Goal: Information Seeking & Learning: Learn about a topic

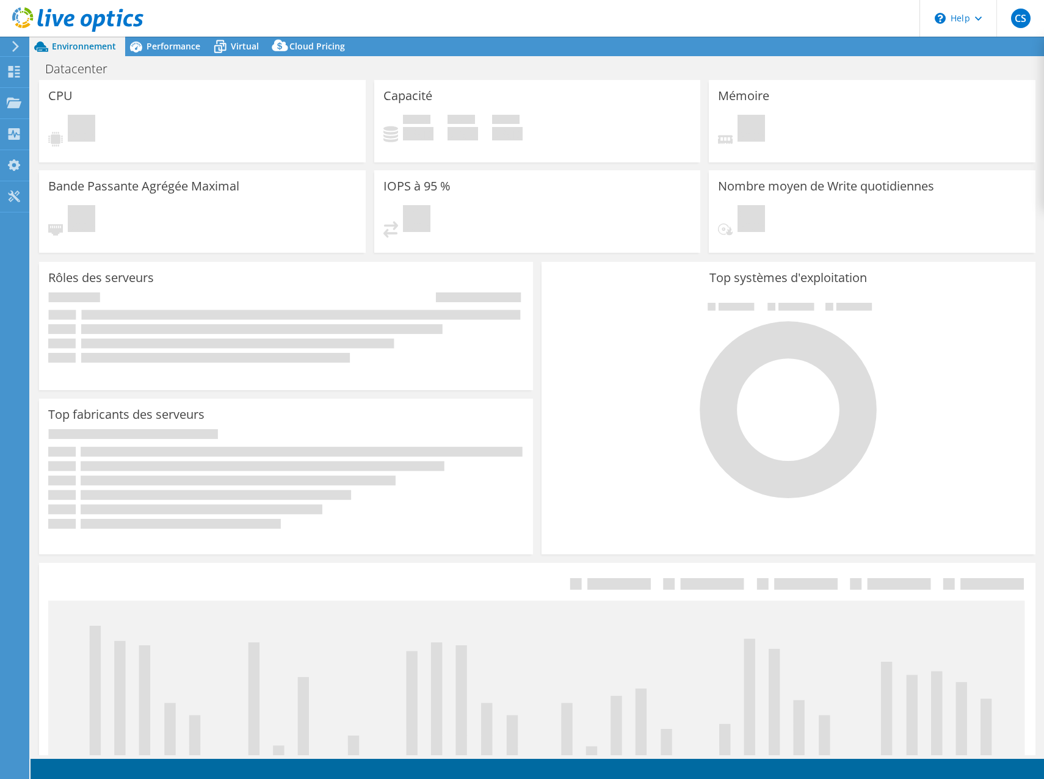
select select "USD"
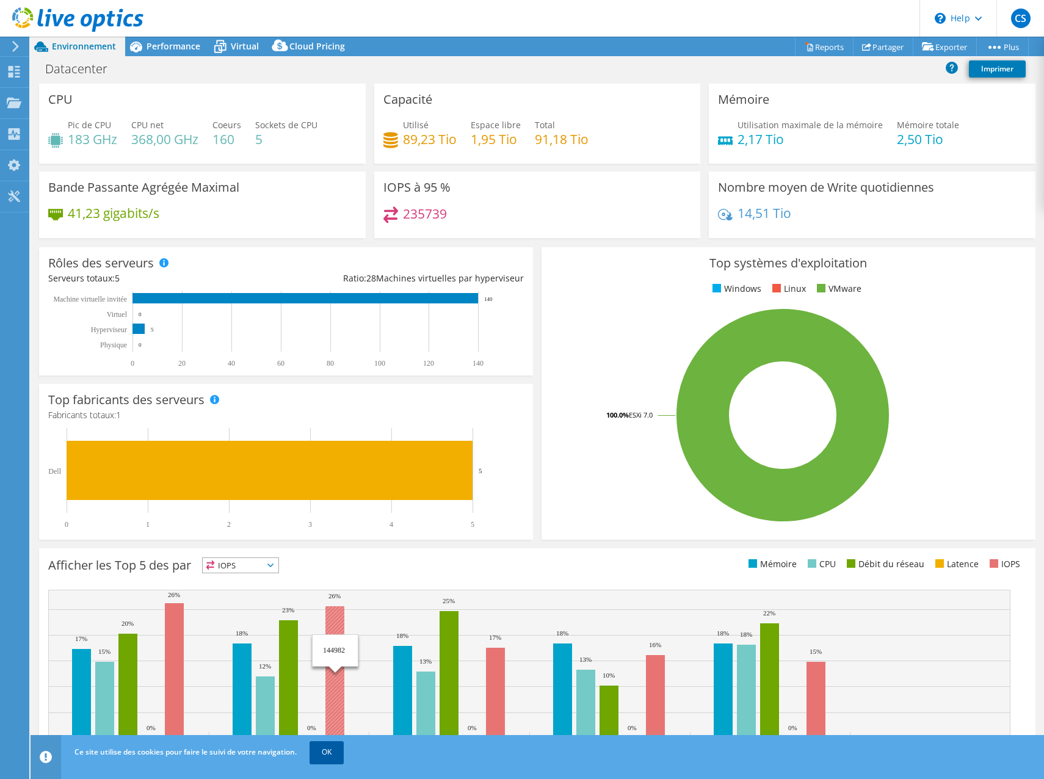
click at [329, 749] on link "OK" at bounding box center [327, 752] width 34 height 22
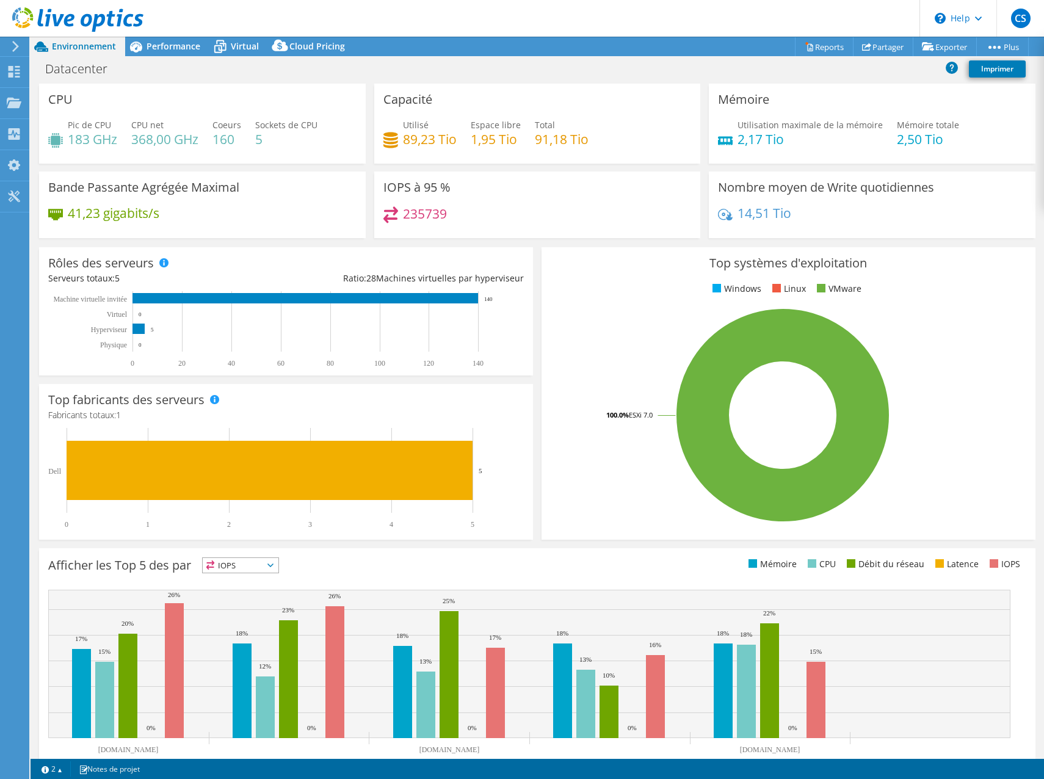
click at [307, 547] on div "Ce graphique s'affichera à la fin de l'exécution du collecteur Afficher les Top…" at bounding box center [537, 667] width 1005 height 247
click at [925, 48] on icon at bounding box center [928, 46] width 12 height 9
click at [825, 44] on link "Reports" at bounding box center [824, 46] width 59 height 19
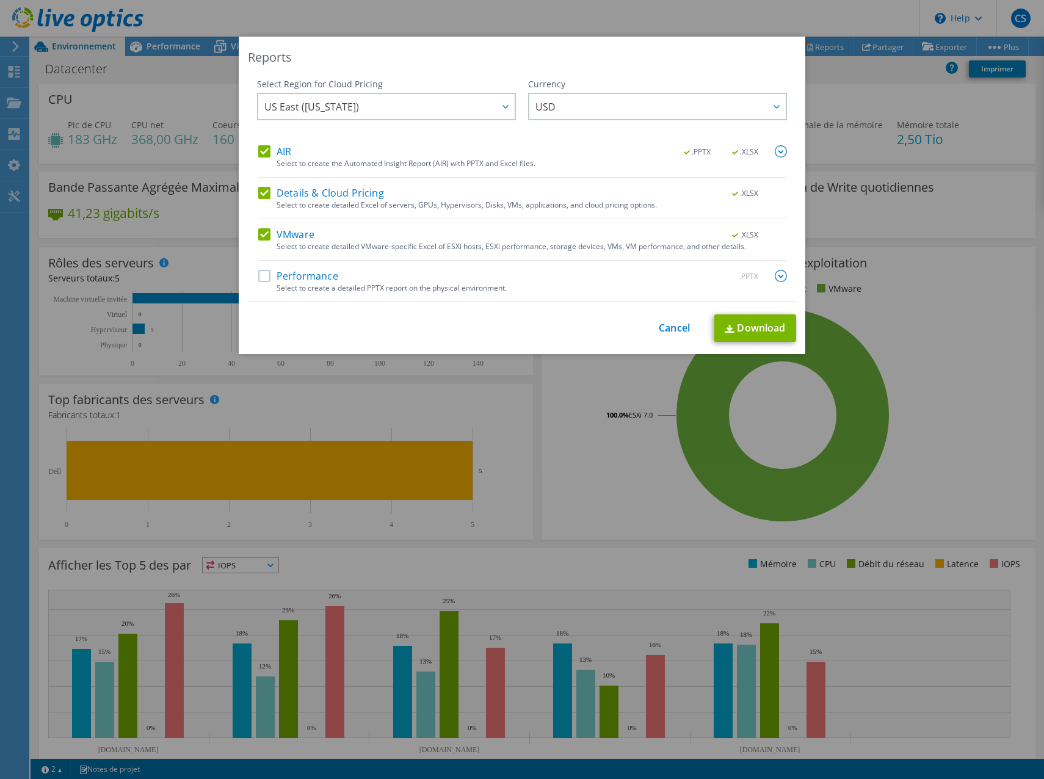
click at [290, 227] on div "AIR .PPTX .XLSX Select to create the Automated Insight Report (AIR) with PPTX a…" at bounding box center [522, 223] width 529 height 156
click at [673, 327] on link "Cancel" at bounding box center [674, 328] width 31 height 12
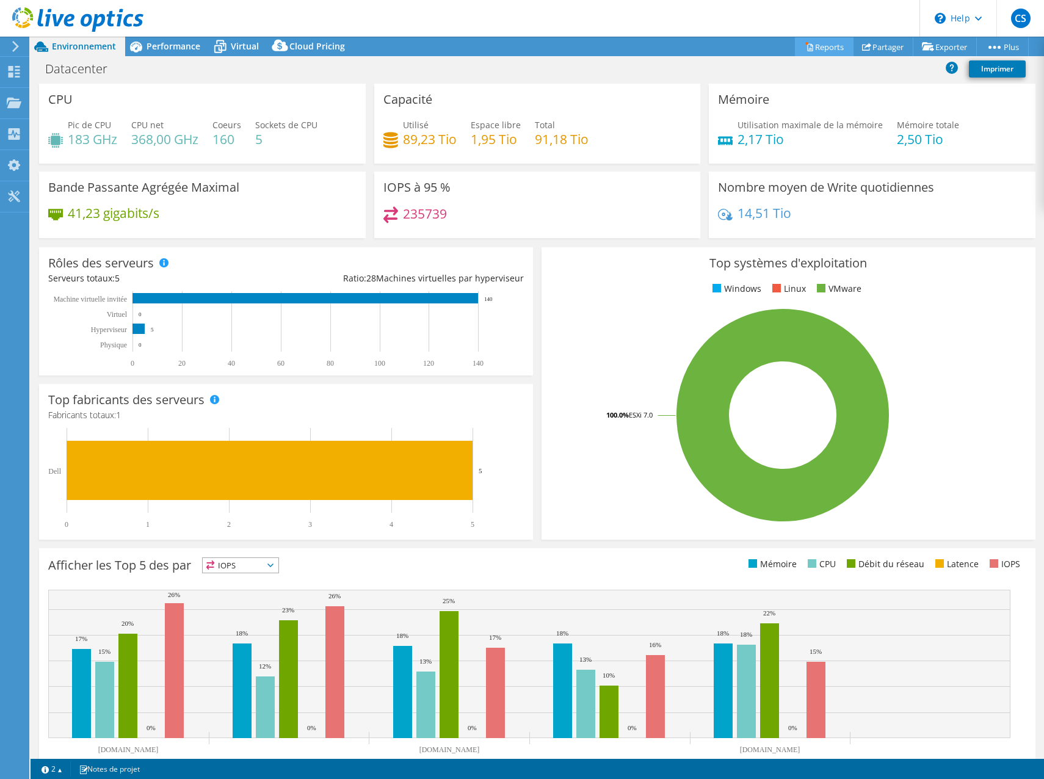
click at [811, 46] on link "Reports" at bounding box center [824, 46] width 59 height 19
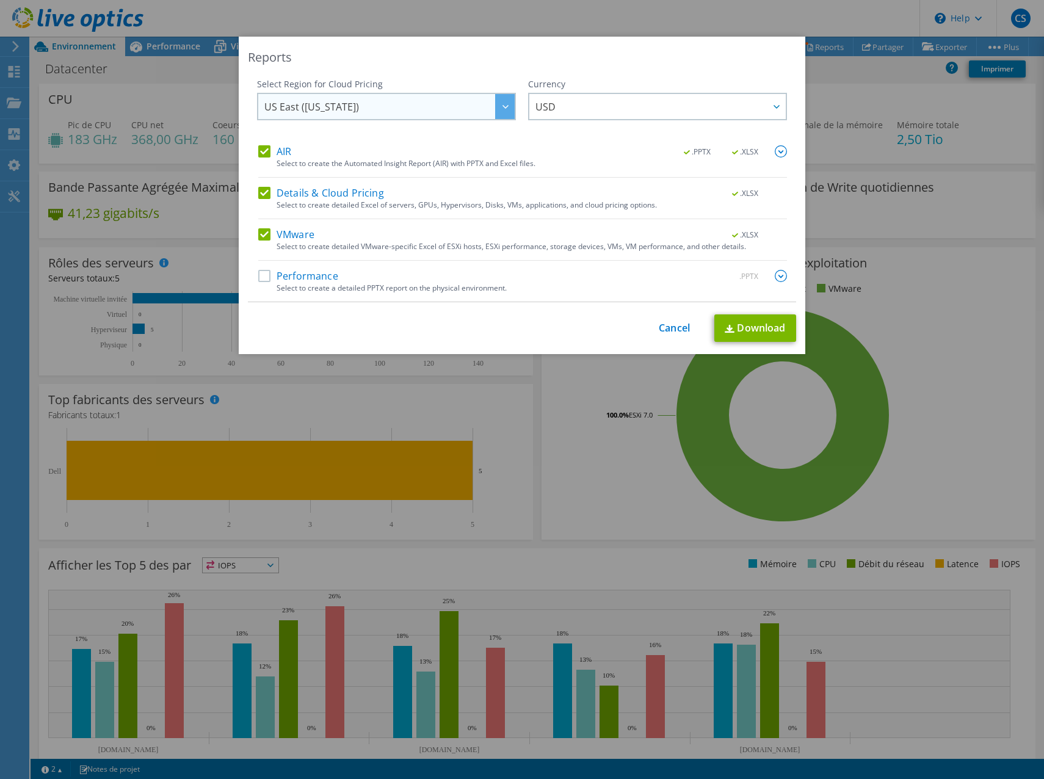
click at [414, 113] on span "US East (Virginia)" at bounding box center [389, 106] width 250 height 25
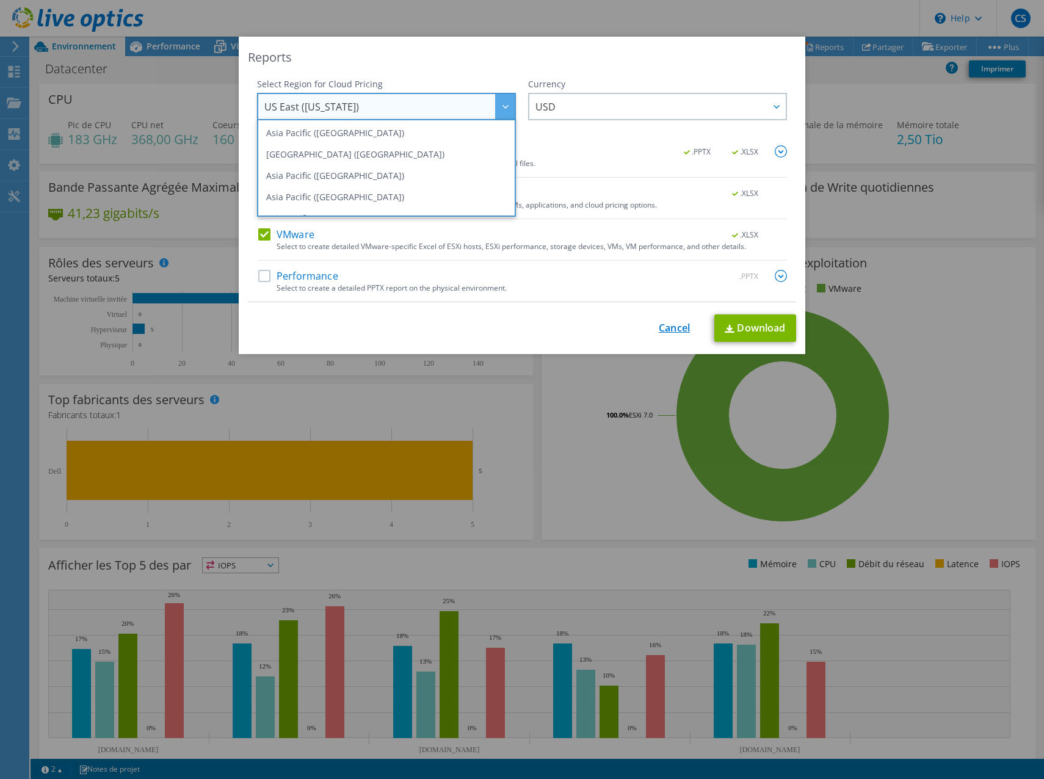
click at [672, 329] on link "Cancel" at bounding box center [674, 328] width 31 height 12
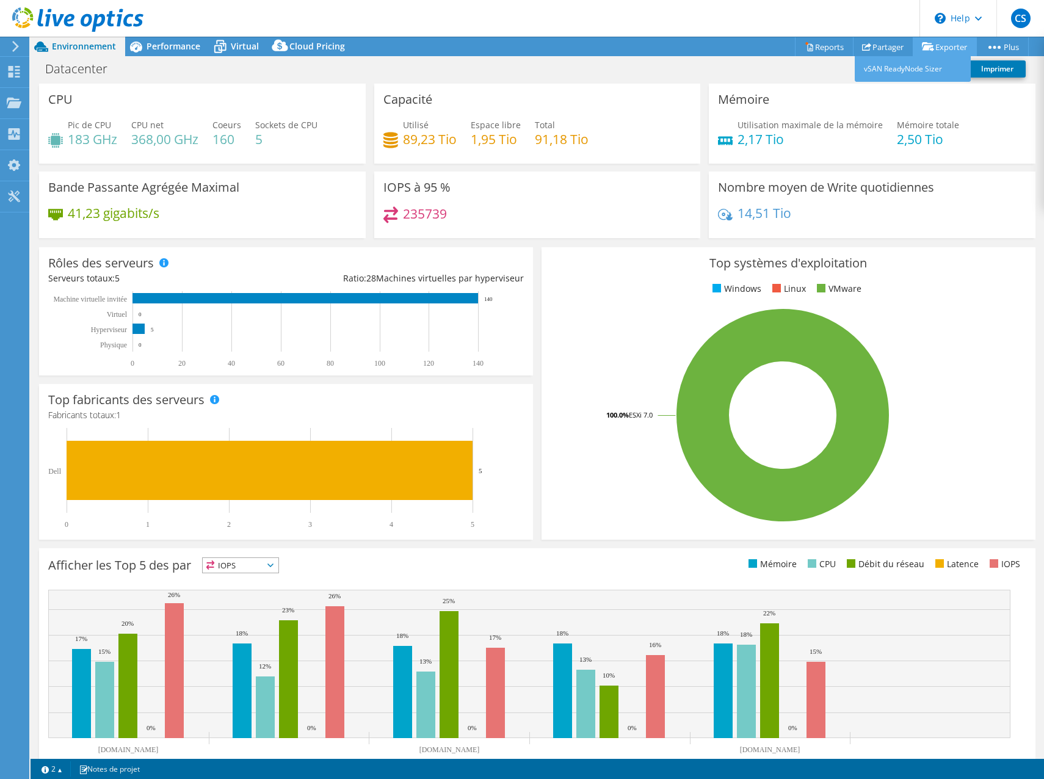
click at [933, 43] on link "Exporter" at bounding box center [945, 46] width 64 height 19
click at [887, 50] on link "Partager" at bounding box center [883, 46] width 60 height 19
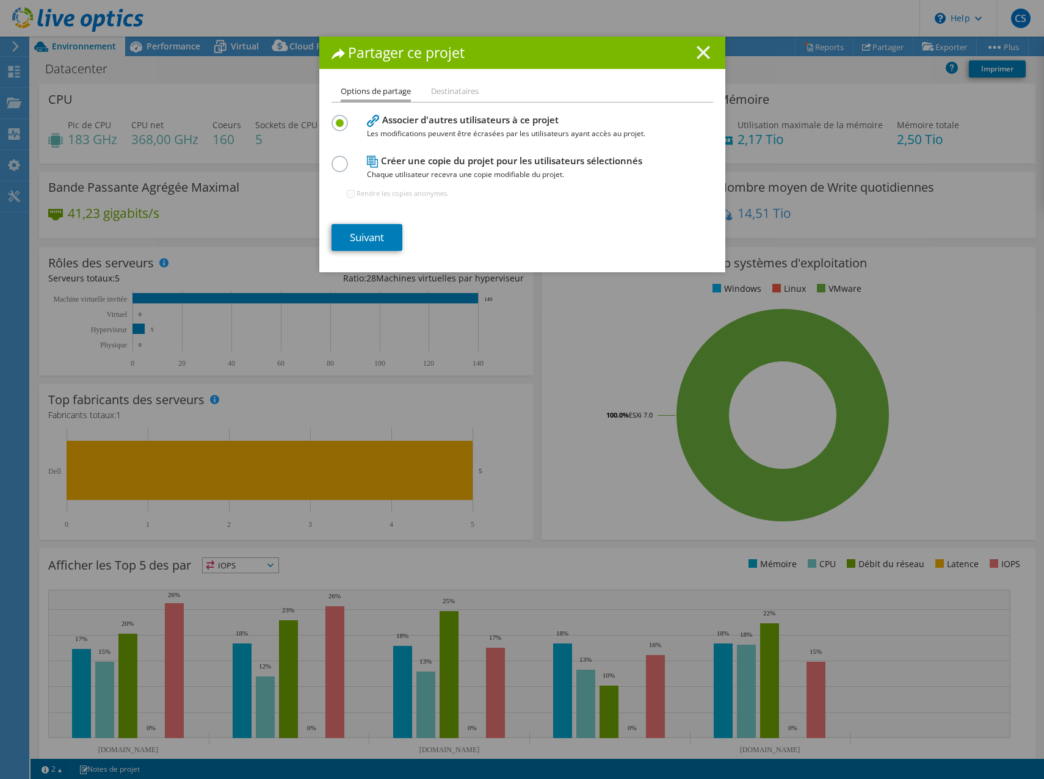
click at [697, 52] on line at bounding box center [703, 52] width 12 height 12
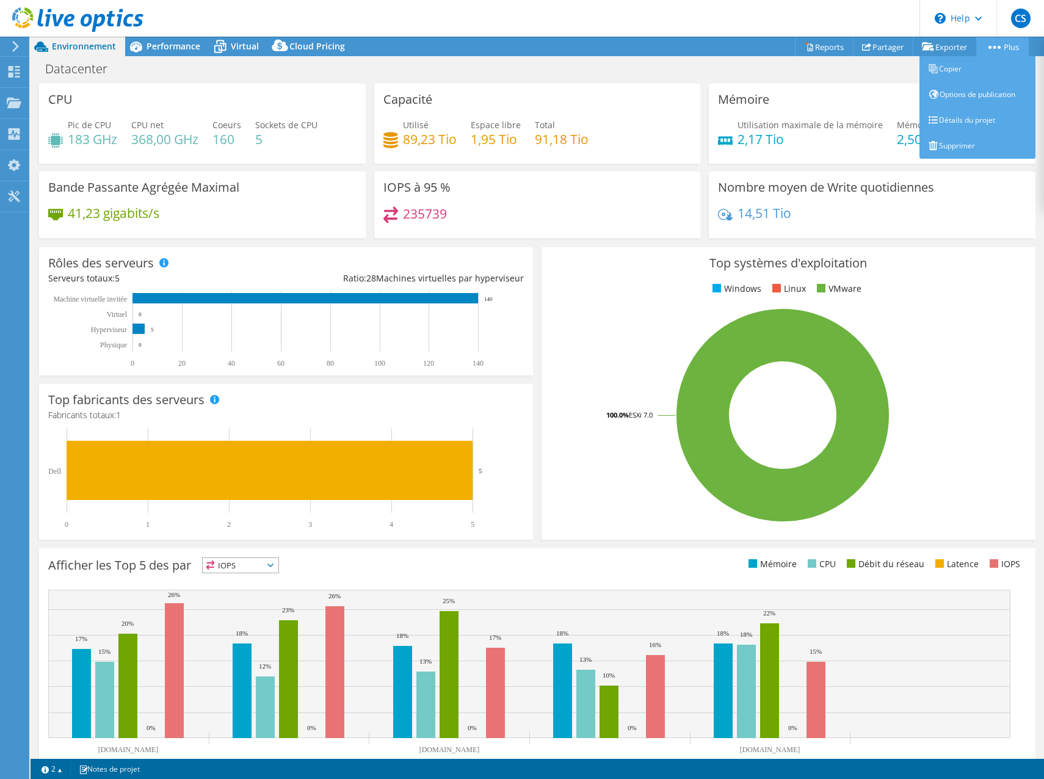
click at [989, 46] on icon at bounding box center [995, 47] width 12 height 3
click at [972, 123] on link "Détails du projet" at bounding box center [978, 120] width 116 height 26
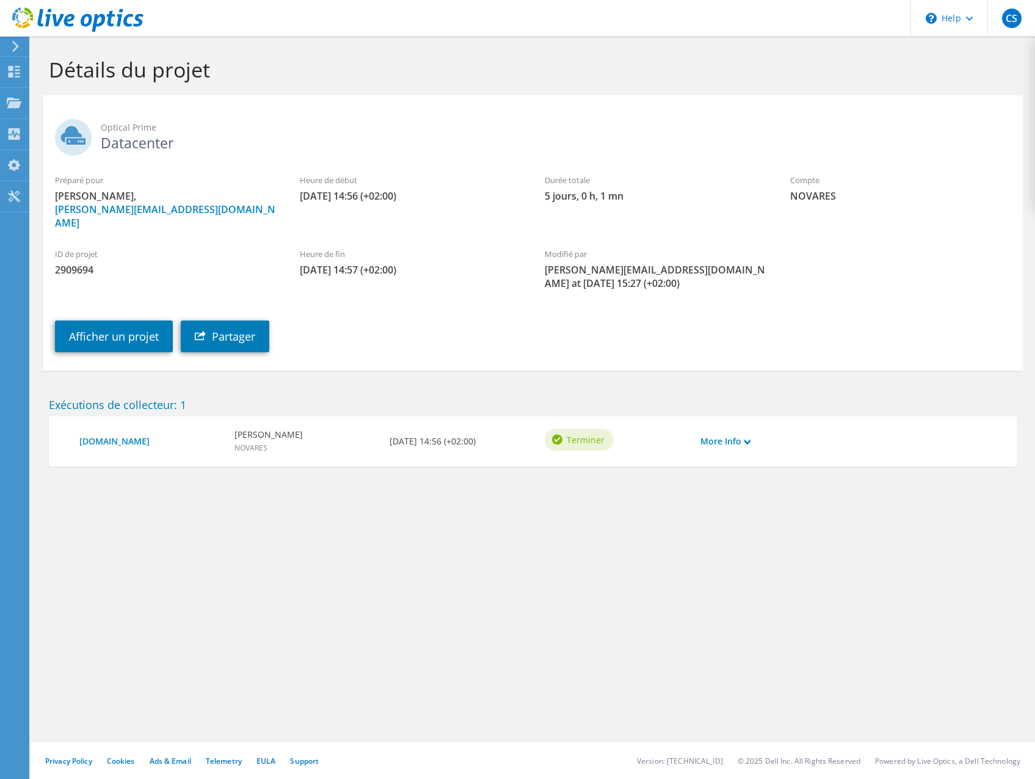
click at [19, 46] on icon at bounding box center [15, 46] width 9 height 11
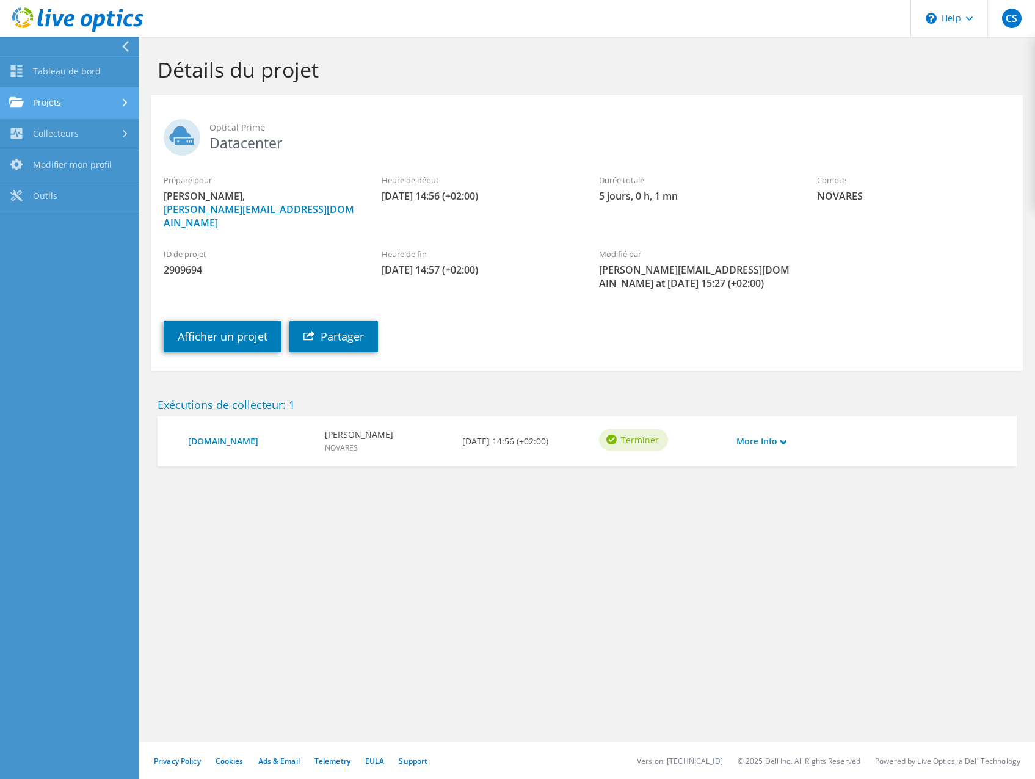
click at [102, 103] on link "Projets" at bounding box center [69, 103] width 139 height 31
click at [353, 54] on div "Détails du projet" at bounding box center [587, 66] width 884 height 59
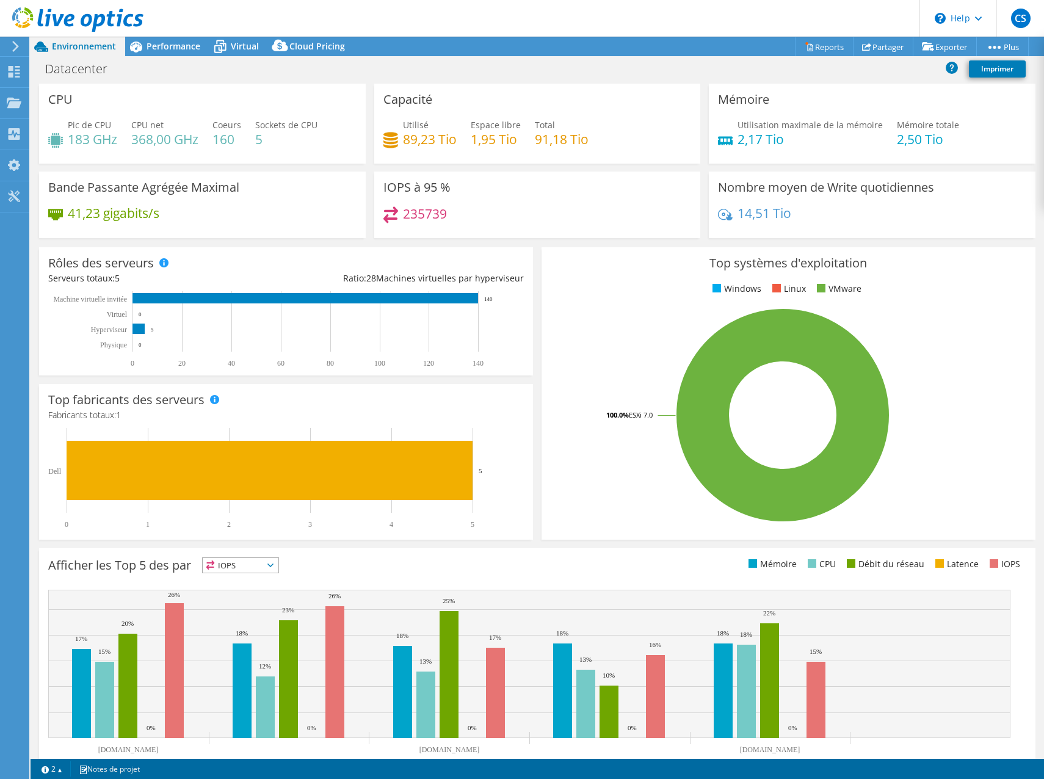
select select "USD"
click at [180, 46] on span "Performance" at bounding box center [174, 46] width 54 height 12
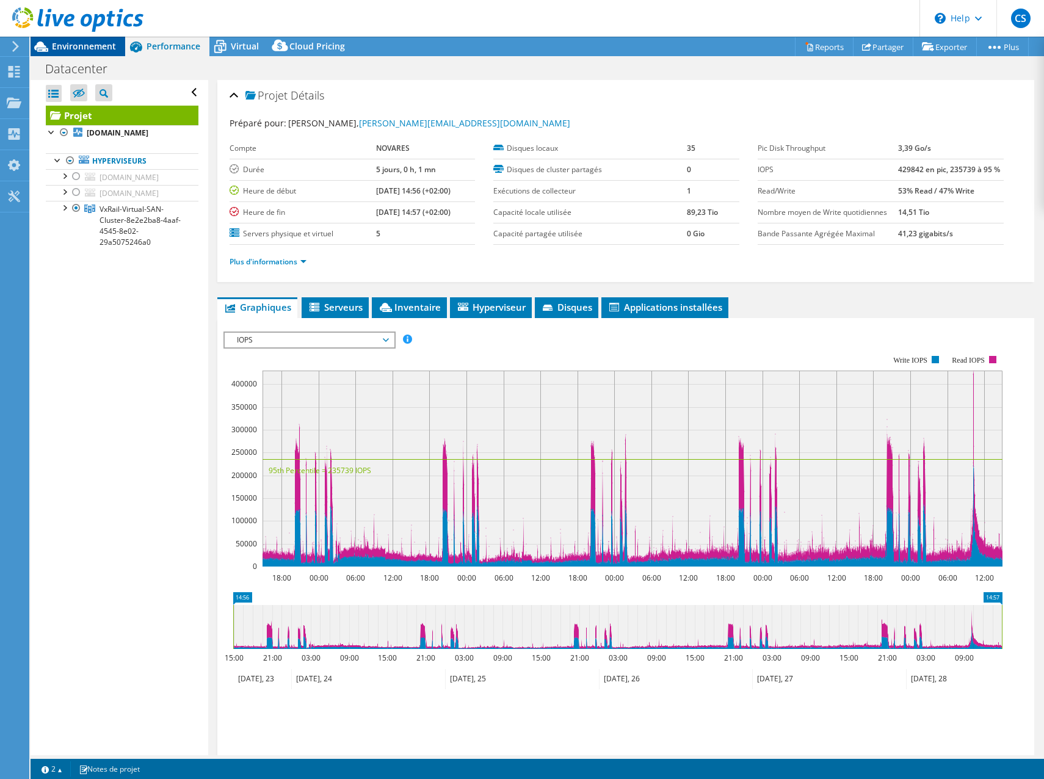
click at [114, 46] on span "Environnement" at bounding box center [84, 46] width 64 height 12
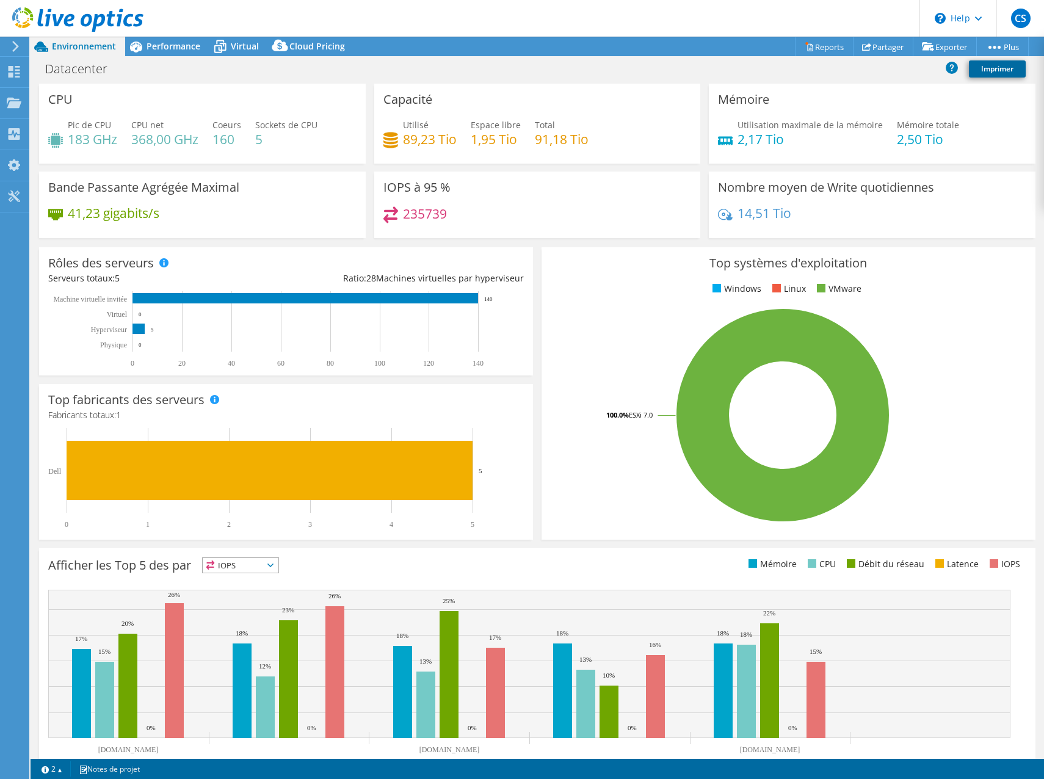
click at [986, 71] on link "Imprimer" at bounding box center [997, 68] width 57 height 17
click at [821, 45] on link "Reports" at bounding box center [824, 46] width 59 height 19
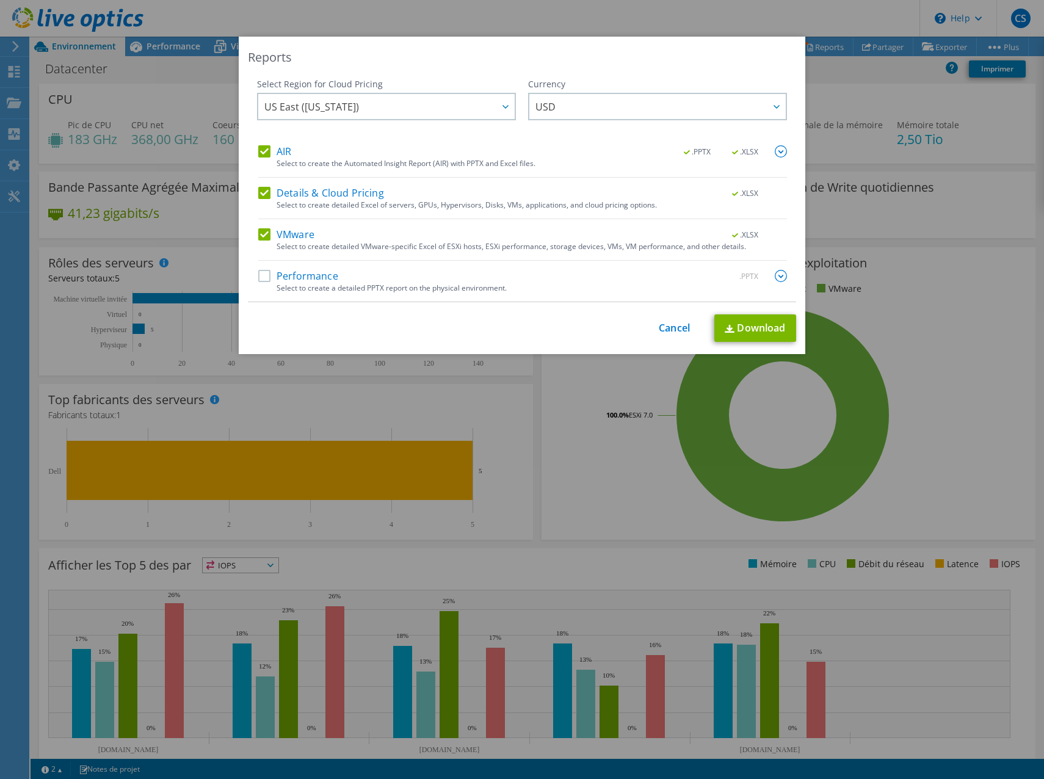
click at [262, 187] on label "Details & Cloud Pricing" at bounding box center [321, 193] width 126 height 12
click at [0, 0] on input "Details & Cloud Pricing" at bounding box center [0, 0] width 0 height 0
click at [340, 111] on span "US East (Virginia)" at bounding box center [389, 106] width 250 height 25
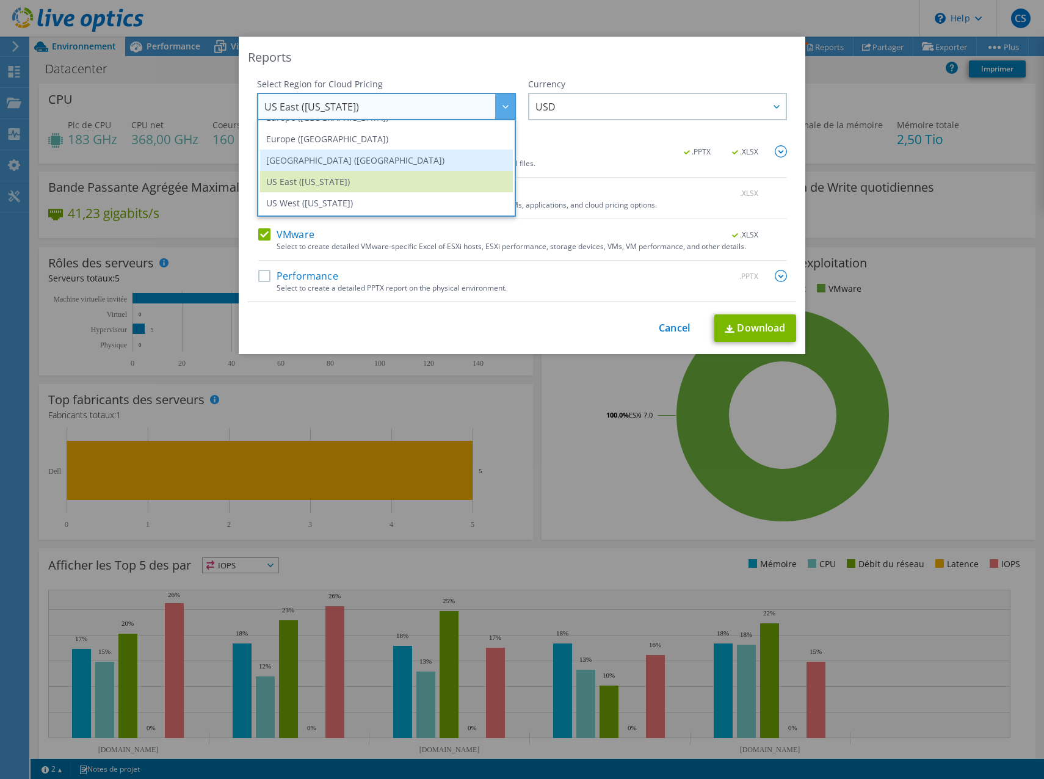
scroll to position [104, 0]
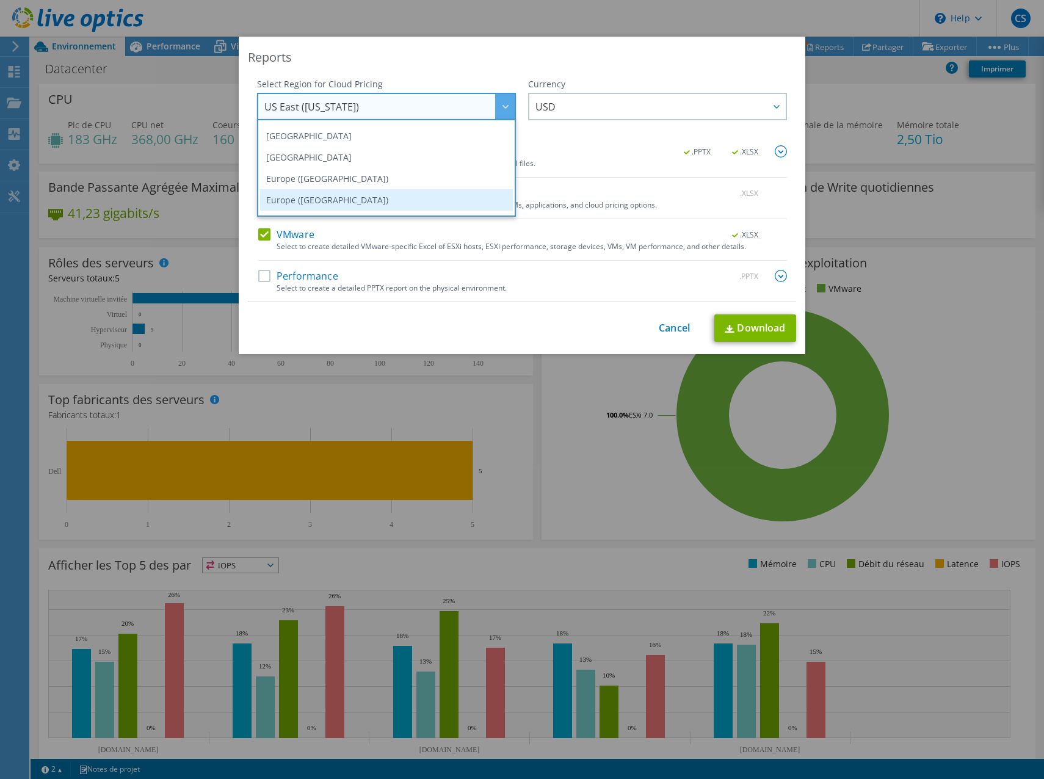
click at [326, 191] on li "Europe (London)" at bounding box center [386, 199] width 253 height 21
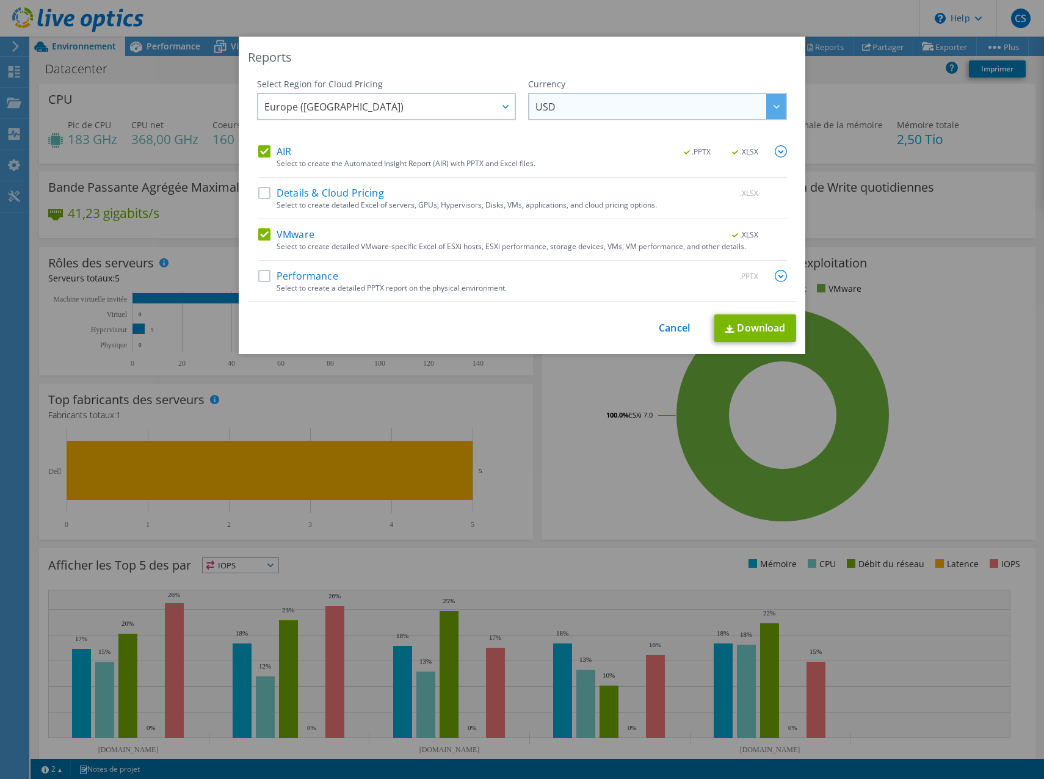
click at [567, 111] on span "USD" at bounding box center [661, 106] width 250 height 25
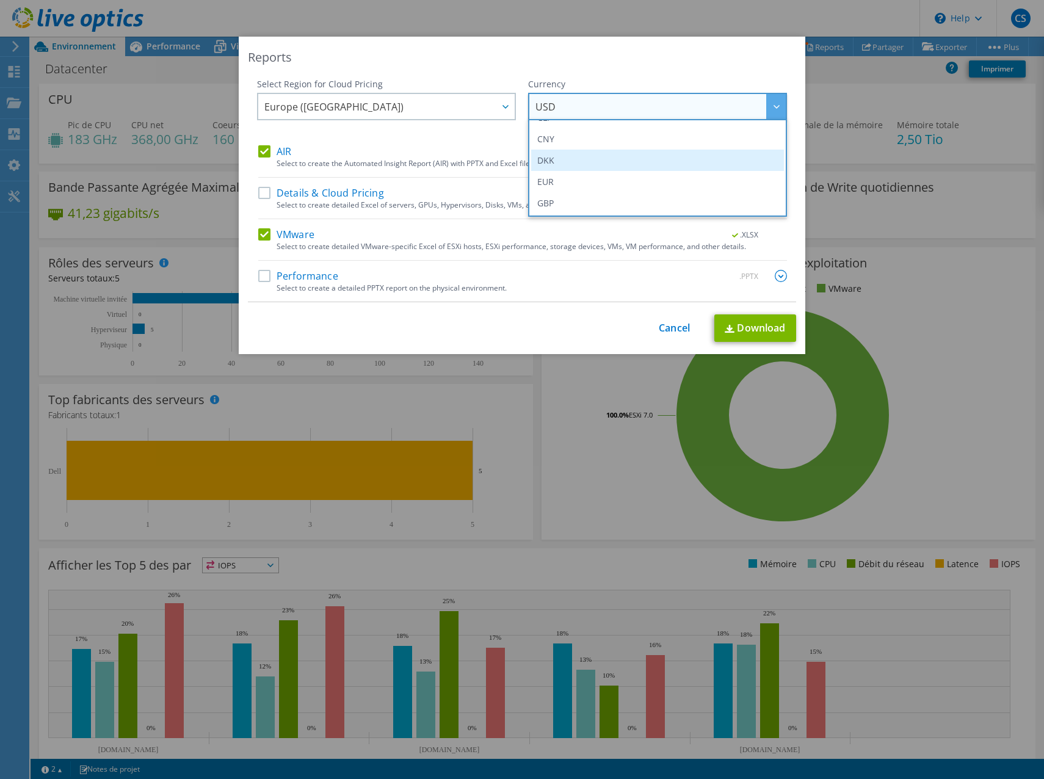
scroll to position [183, 0]
click at [553, 125] on li "EUR" at bounding box center [657, 120] width 253 height 21
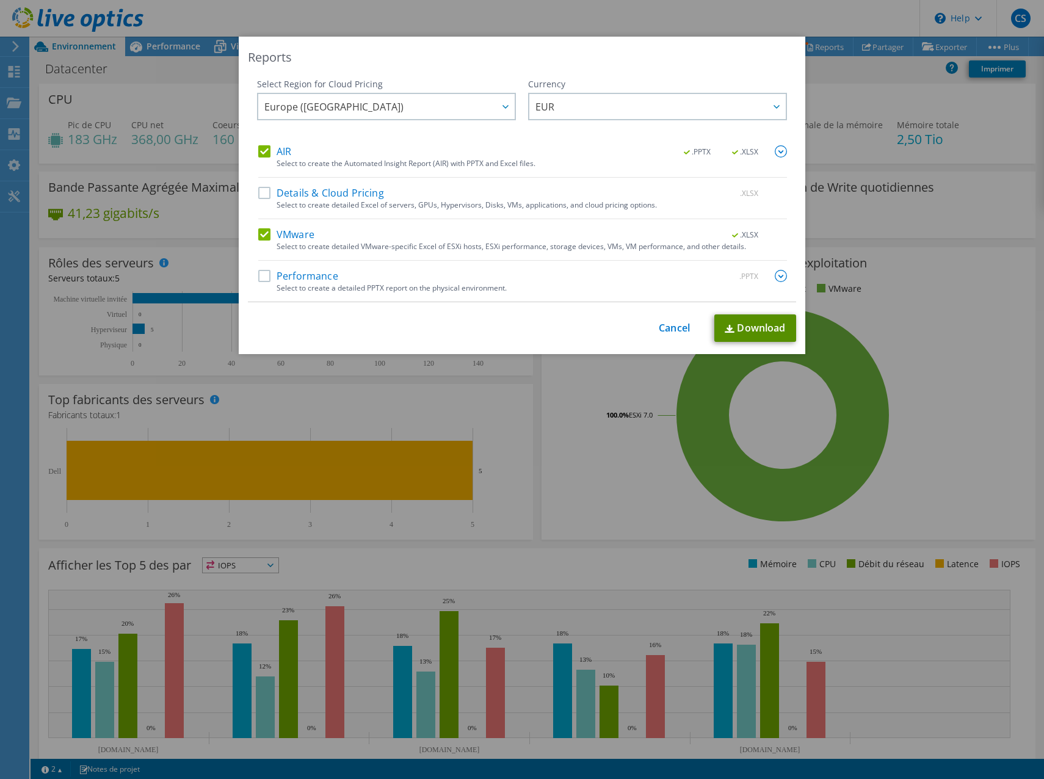
click at [755, 331] on link "Download" at bounding box center [756, 328] width 82 height 27
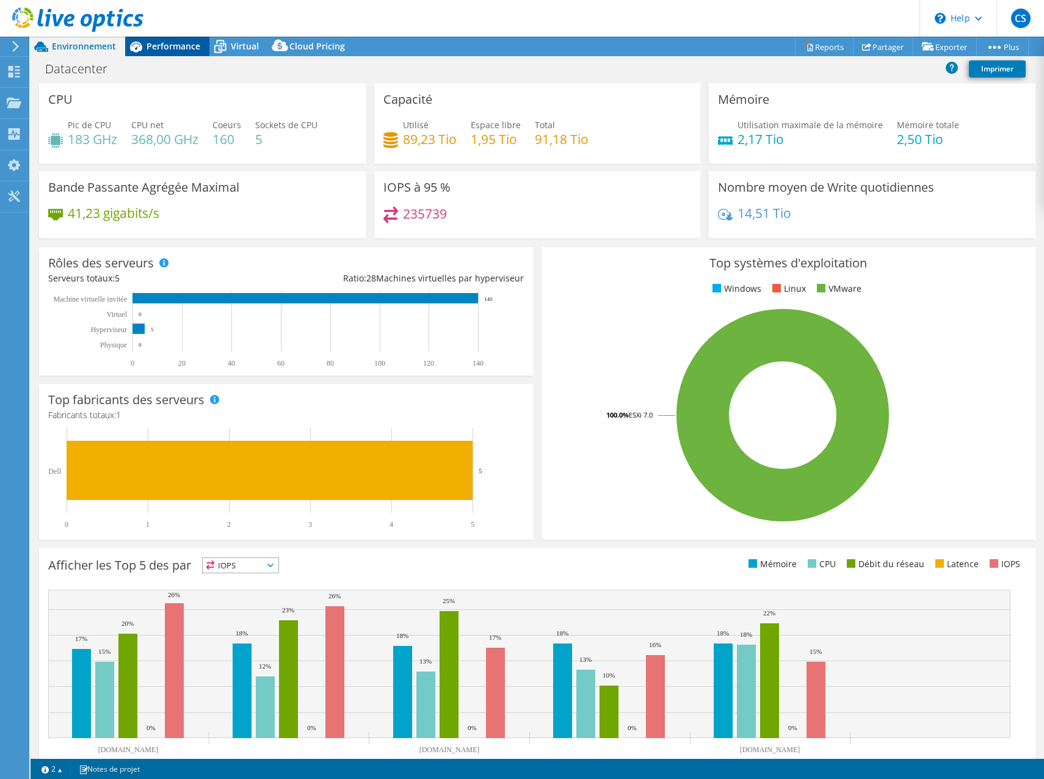
click at [164, 43] on span "Performance" at bounding box center [174, 46] width 54 height 12
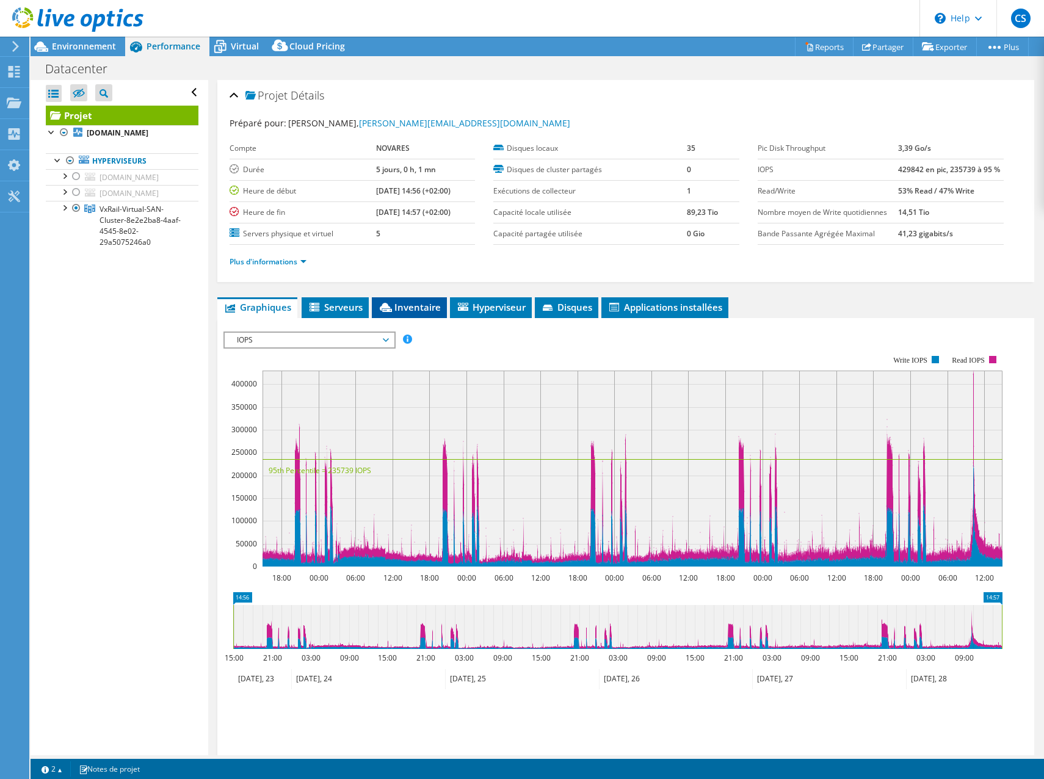
click at [409, 298] on li "Inventaire" at bounding box center [409, 307] width 75 height 21
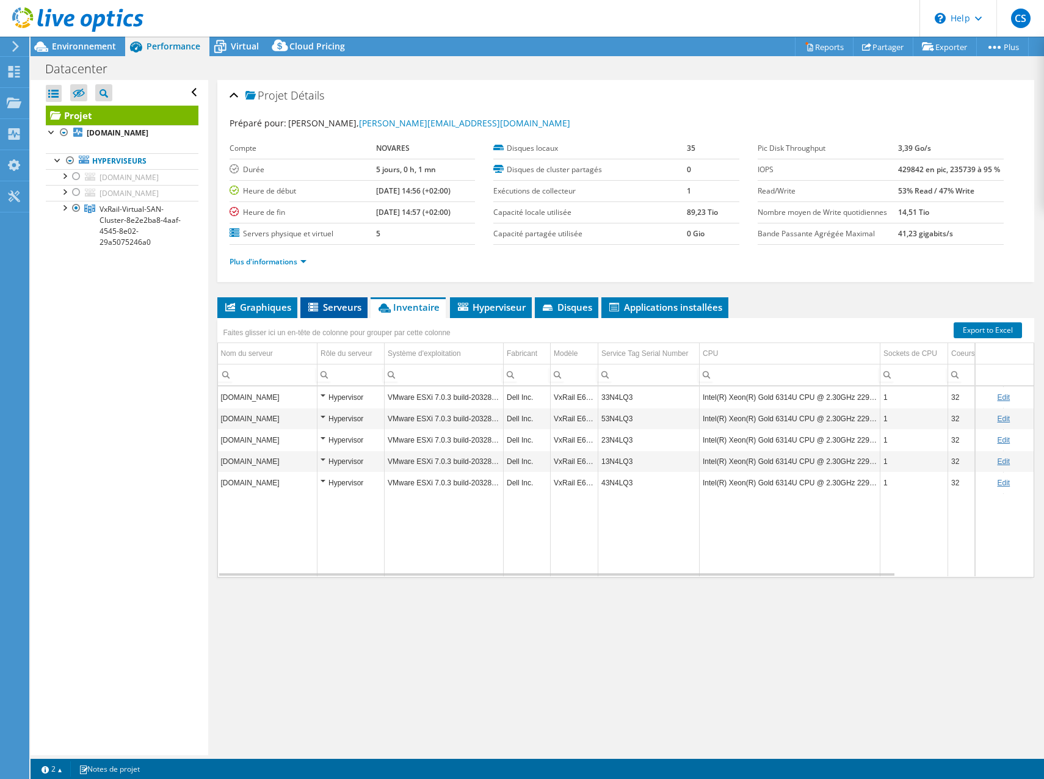
click at [359, 316] on li "Serveurs" at bounding box center [333, 307] width 67 height 21
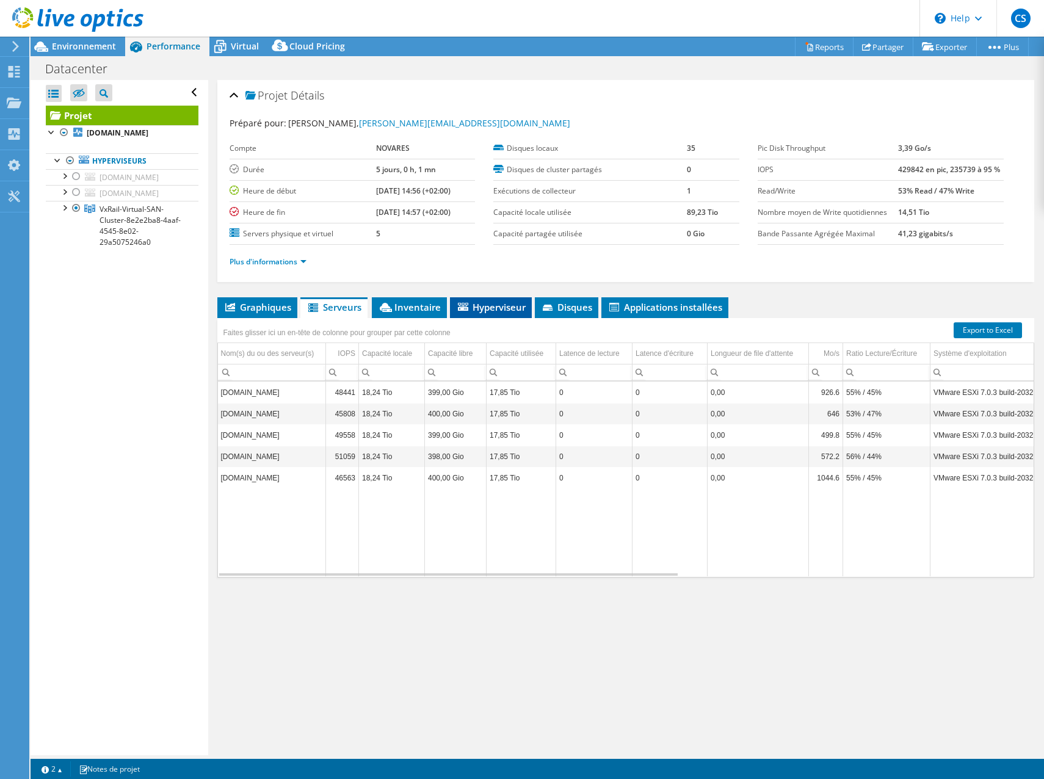
click at [489, 309] on span "Hyperviseur" at bounding box center [491, 307] width 70 height 12
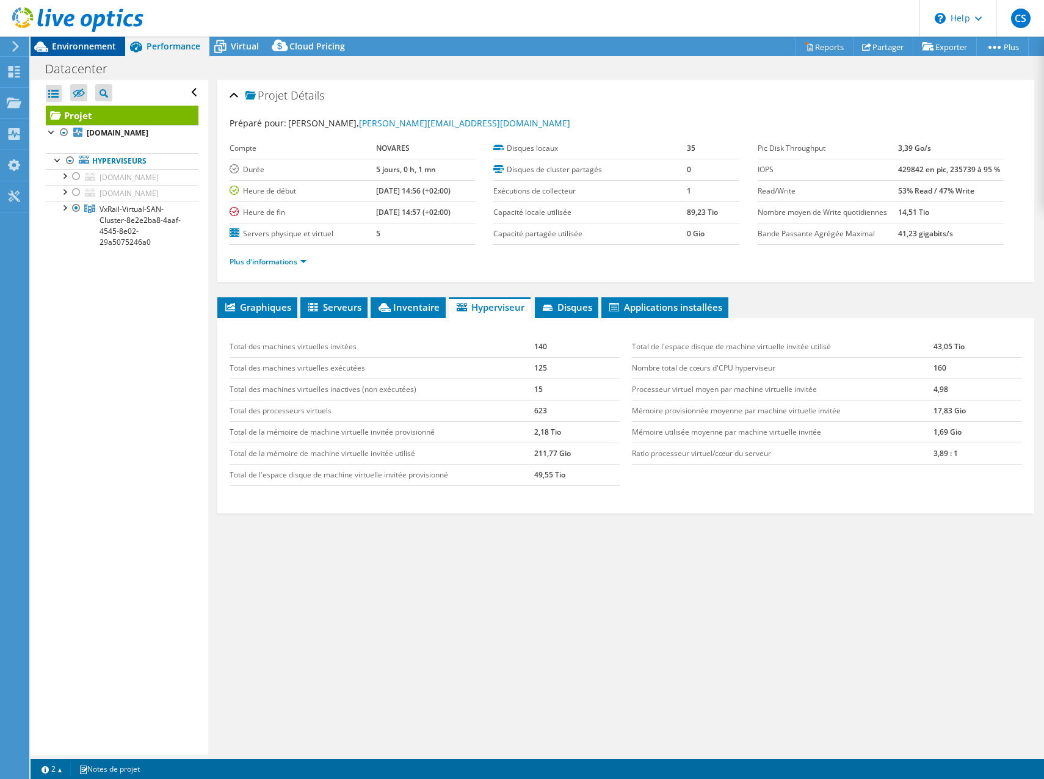
click at [89, 46] on span "Environnement" at bounding box center [84, 46] width 64 height 12
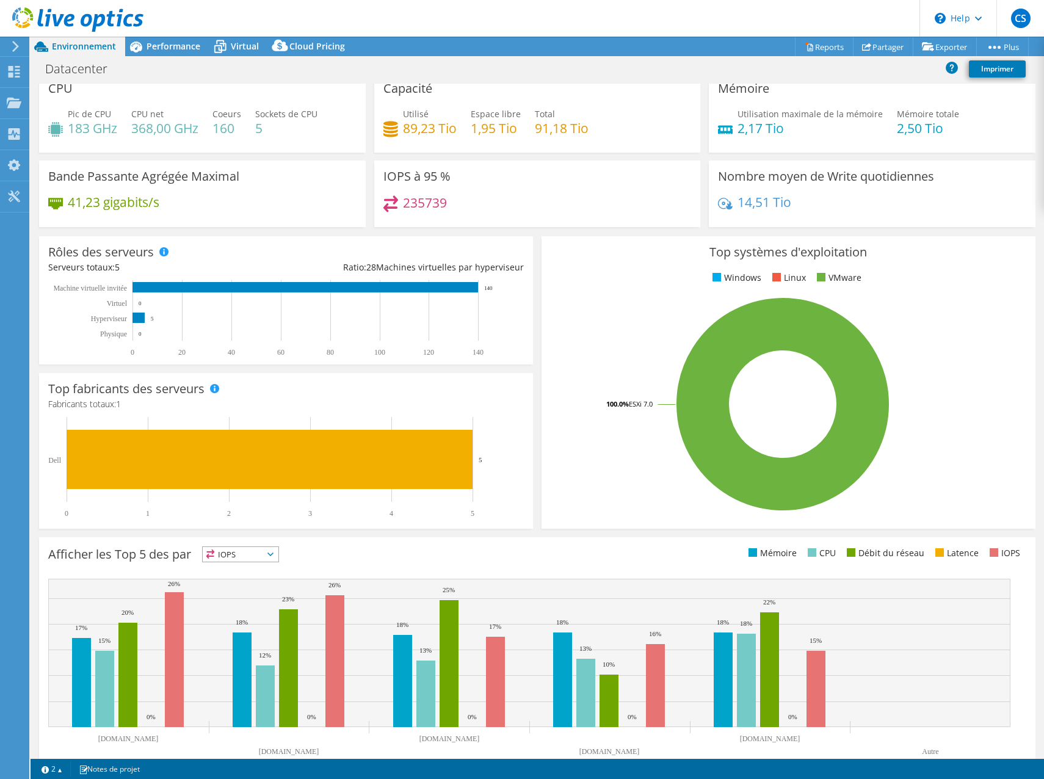
scroll to position [0, 0]
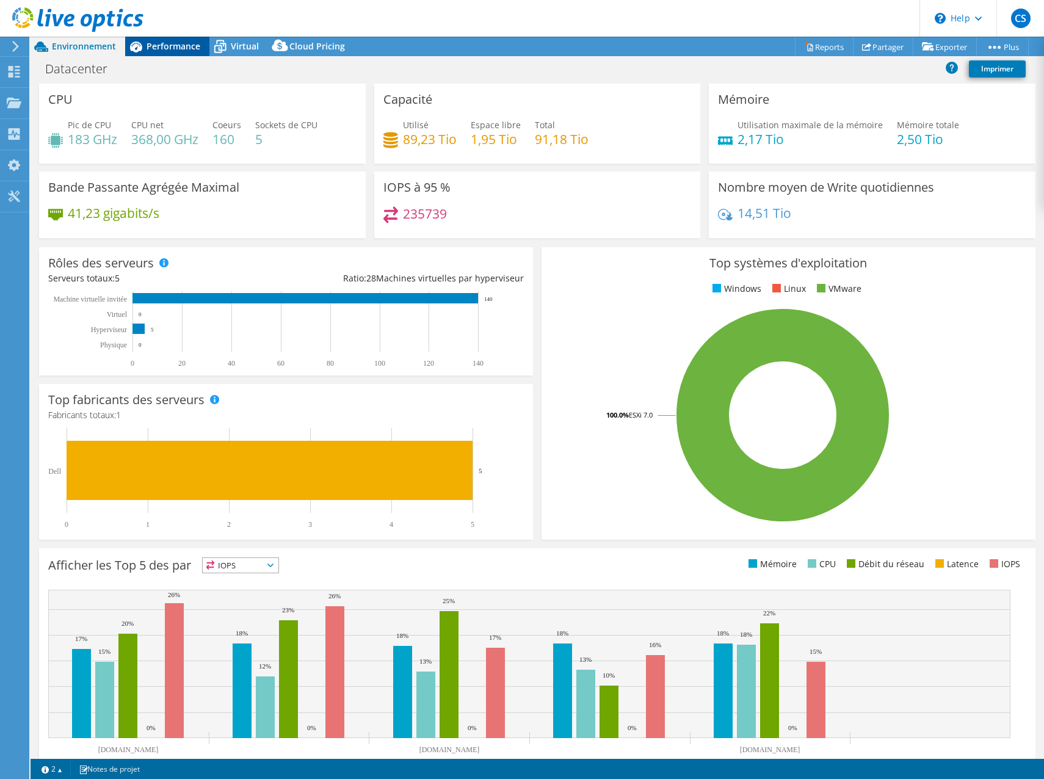
click at [173, 51] on span "Performance" at bounding box center [174, 46] width 54 height 12
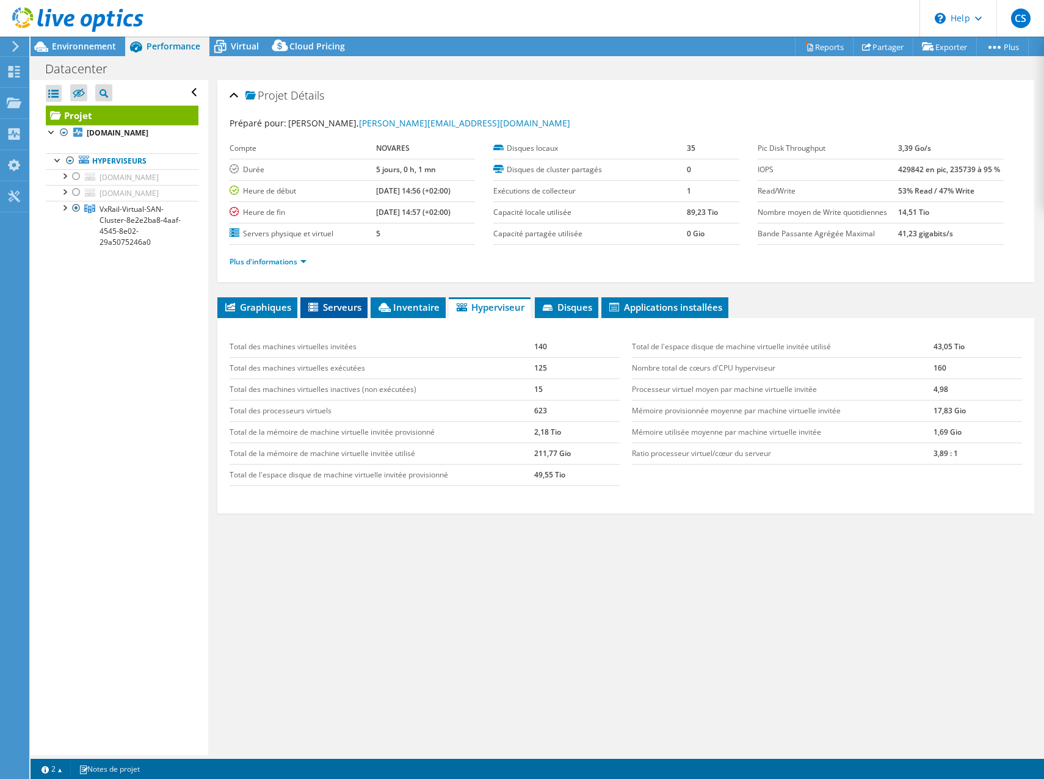
click at [351, 302] on span "Serveurs" at bounding box center [334, 307] width 55 height 12
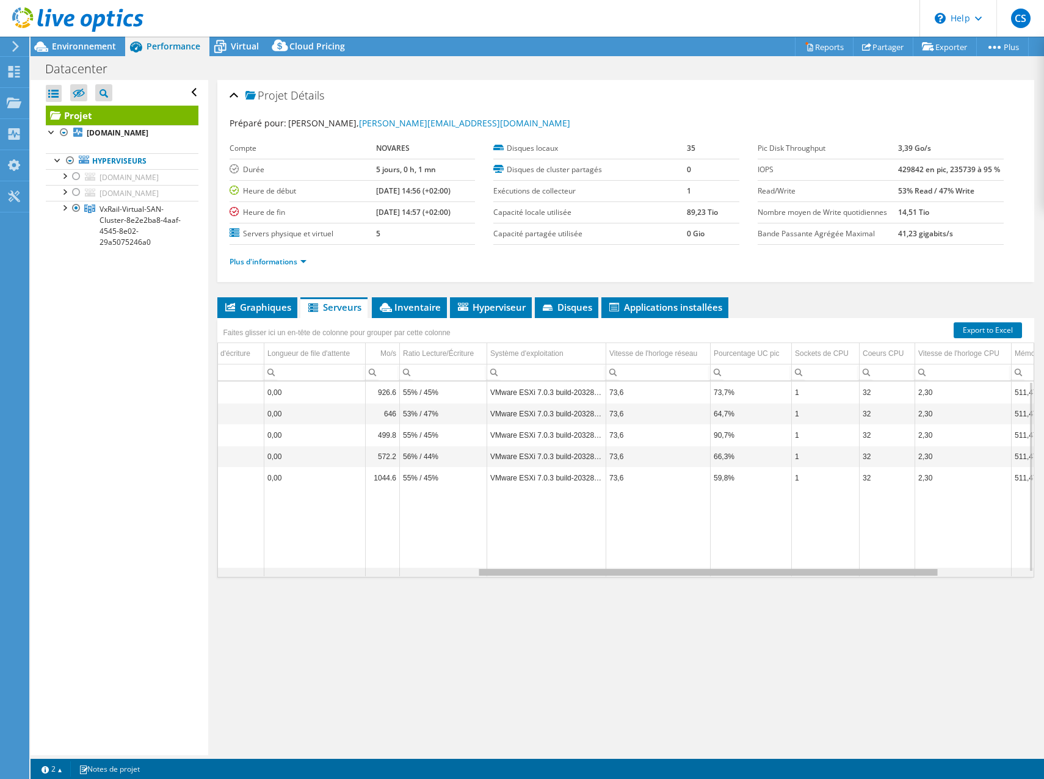
scroll to position [0, 468]
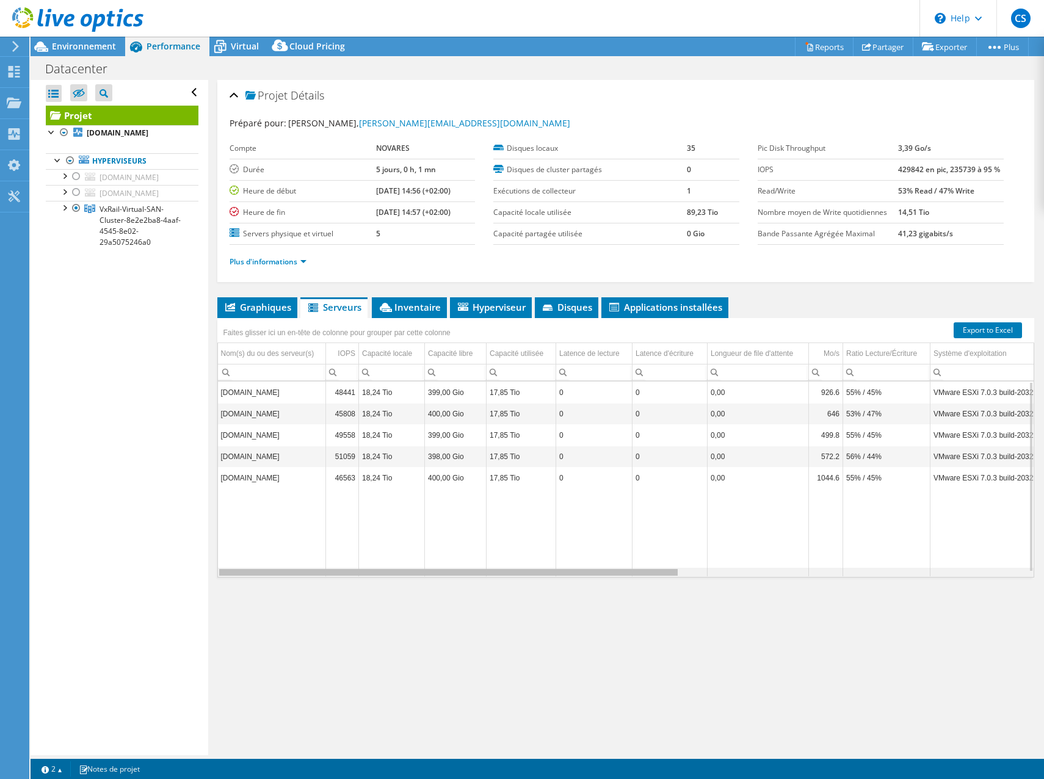
drag, startPoint x: 558, startPoint y: 574, endPoint x: 578, endPoint y: 571, distance: 21.0
click at [578, 571] on body "CS Utilisateur final Clement Sellam clement.sellam@sys1.fr SYS1 My Profile Log …" at bounding box center [522, 389] width 1044 height 779
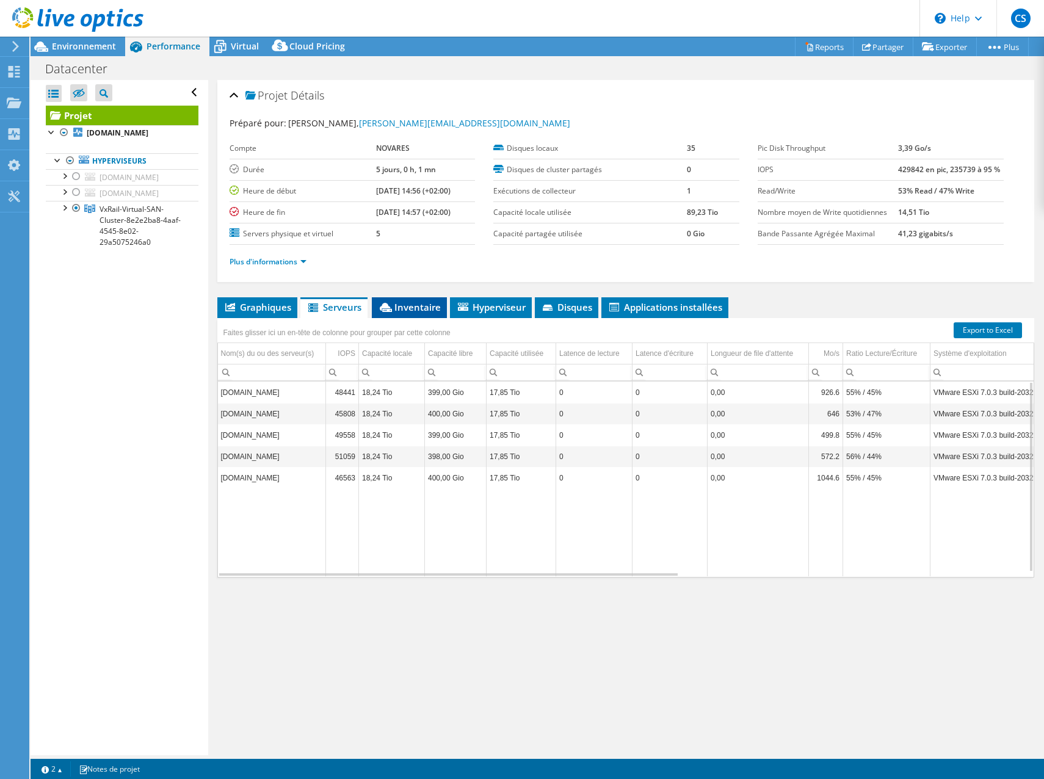
click at [404, 309] on span "Inventaire" at bounding box center [409, 307] width 63 height 12
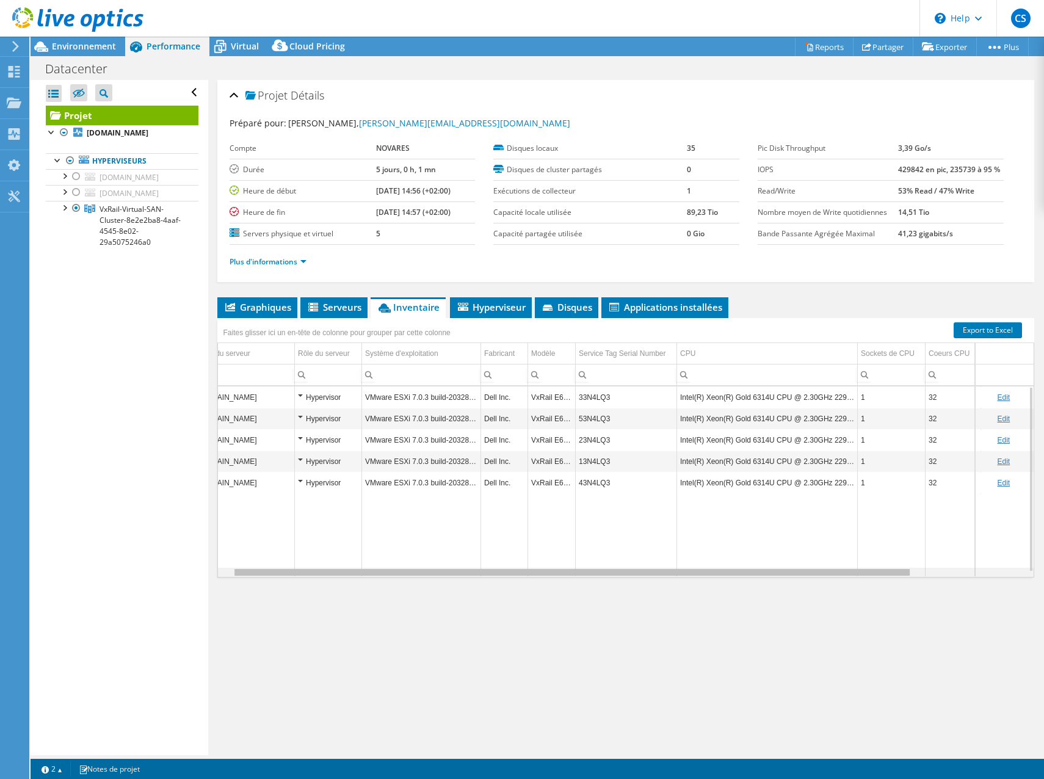
drag, startPoint x: 666, startPoint y: 573, endPoint x: 691, endPoint y: 573, distance: 25.7
click at [691, 573] on body "CS Utilisateur final Clement Sellam clement.sellam@sys1.fr SYS1 My Profile Log …" at bounding box center [522, 389] width 1044 height 779
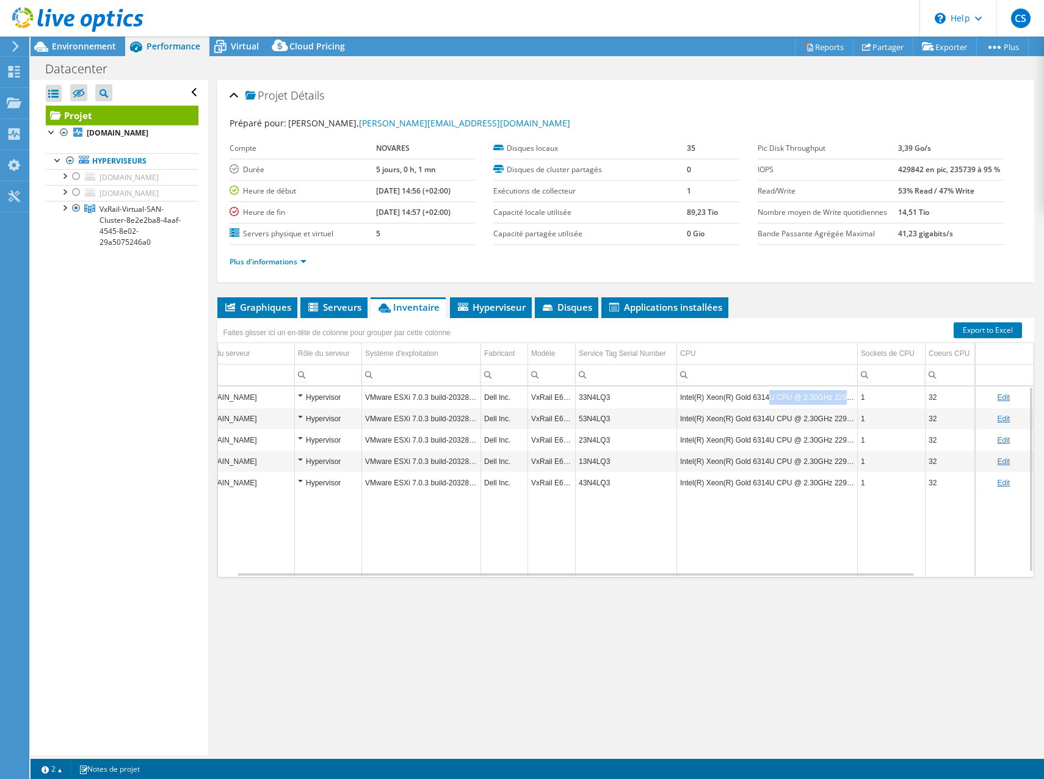
drag, startPoint x: 765, startPoint y: 400, endPoint x: 861, endPoint y: 403, distance: 95.9
click at [861, 403] on tr "mchqvxrail03.mecaplast.com Hypervisor VMware ESXi 7.0.3 build-20328353 Dell Inc…" at bounding box center [676, 397] width 962 height 21
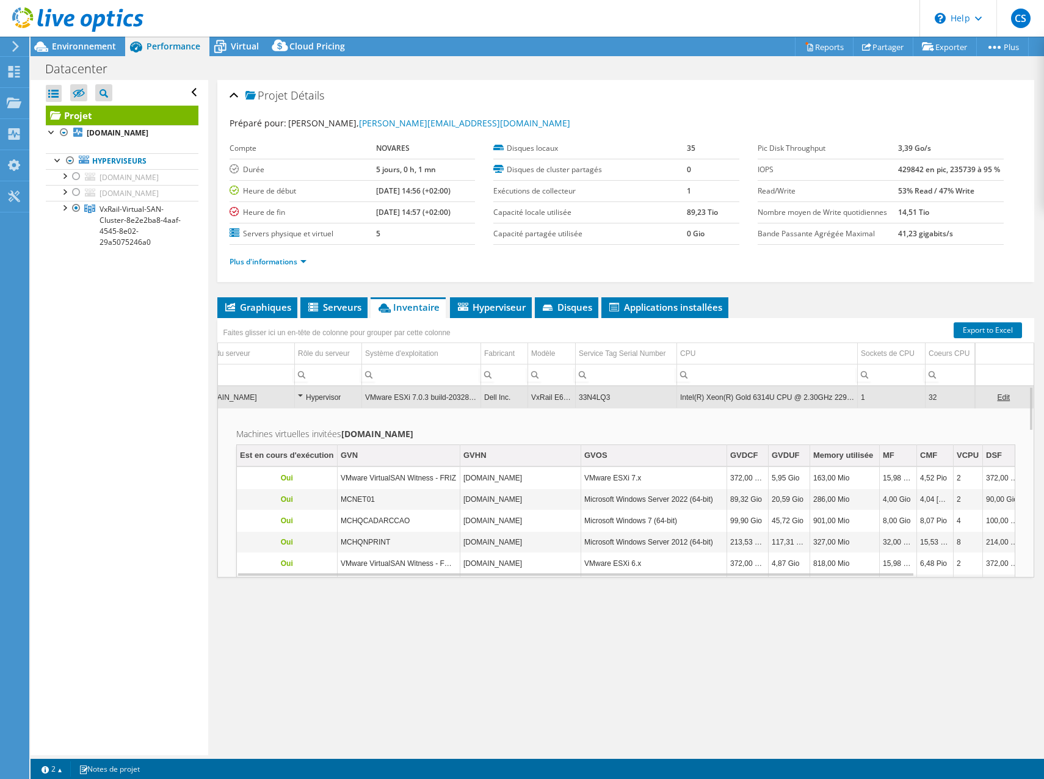
click at [588, 485] on td "VMware ESXi 7.x" at bounding box center [654, 478] width 146 height 21
click at [331, 305] on span "Serveurs" at bounding box center [334, 307] width 55 height 12
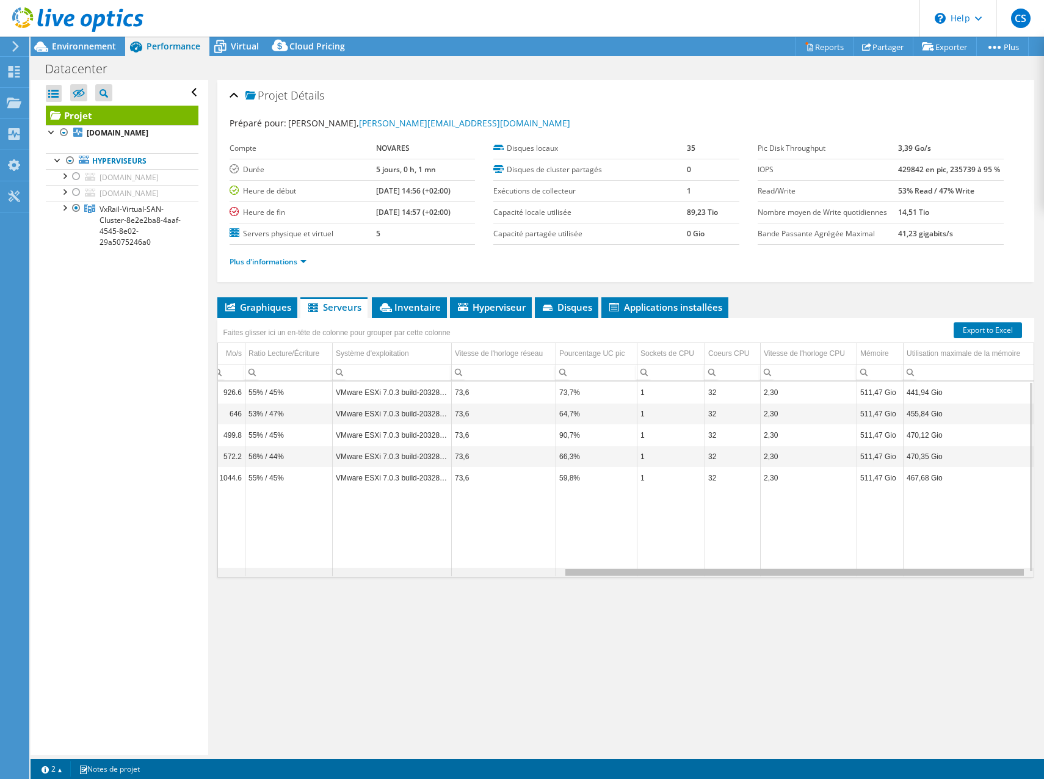
drag, startPoint x: 561, startPoint y: 572, endPoint x: 933, endPoint y: 590, distance: 372.4
click at [933, 590] on body "CS Utilisateur final Clement Sellam clement.sellam@sys1.fr SYS1 My Profile Log …" at bounding box center [522, 389] width 1044 height 779
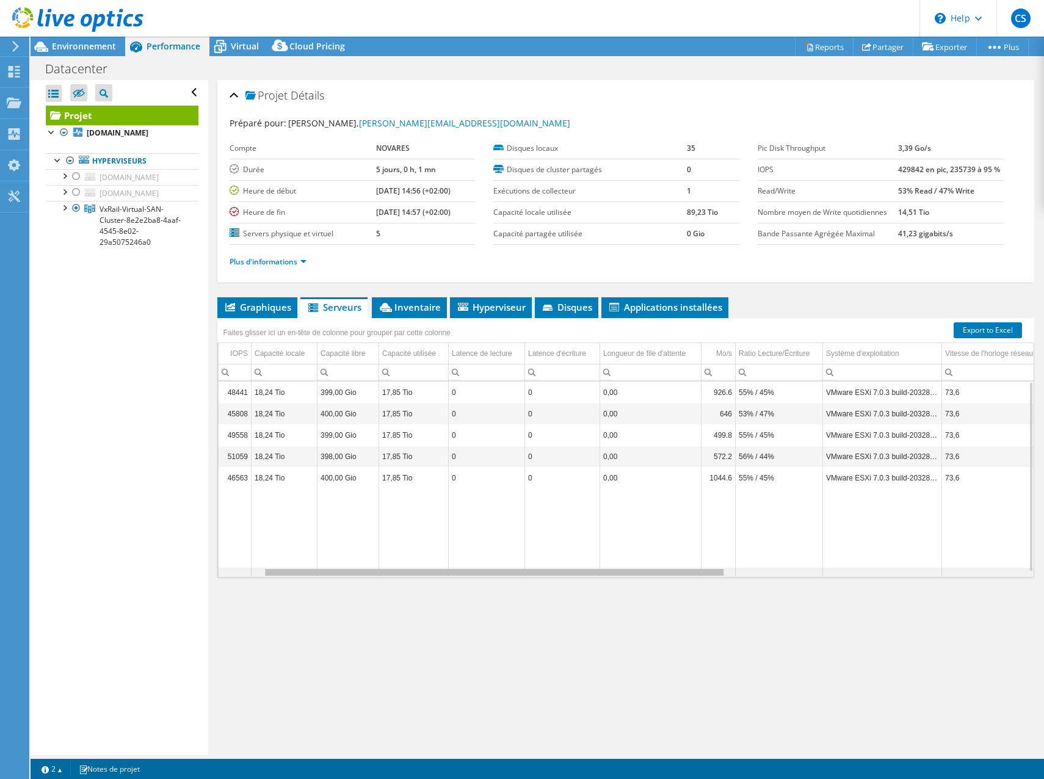
scroll to position [0, 78]
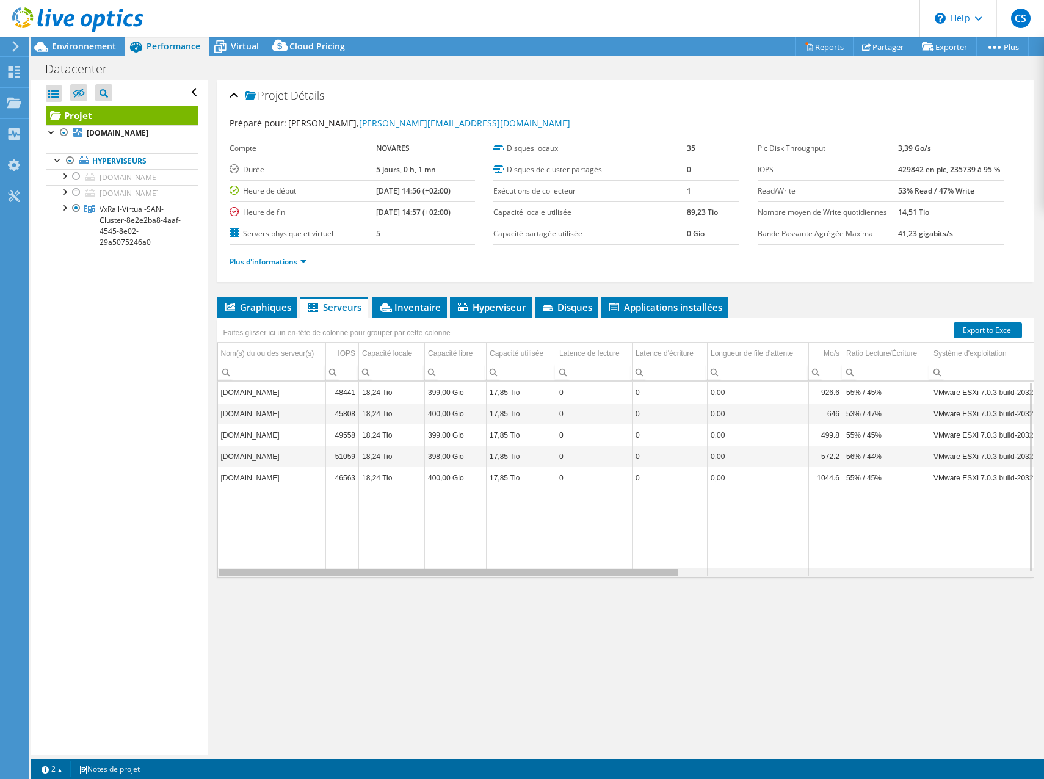
drag, startPoint x: 653, startPoint y: 577, endPoint x: 191, endPoint y: 570, distance: 462.4
click at [191, 570] on body "CS Utilisateur final Clement Sellam clement.sellam@sys1.fr SYS1 My Profile Log …" at bounding box center [522, 389] width 1044 height 779
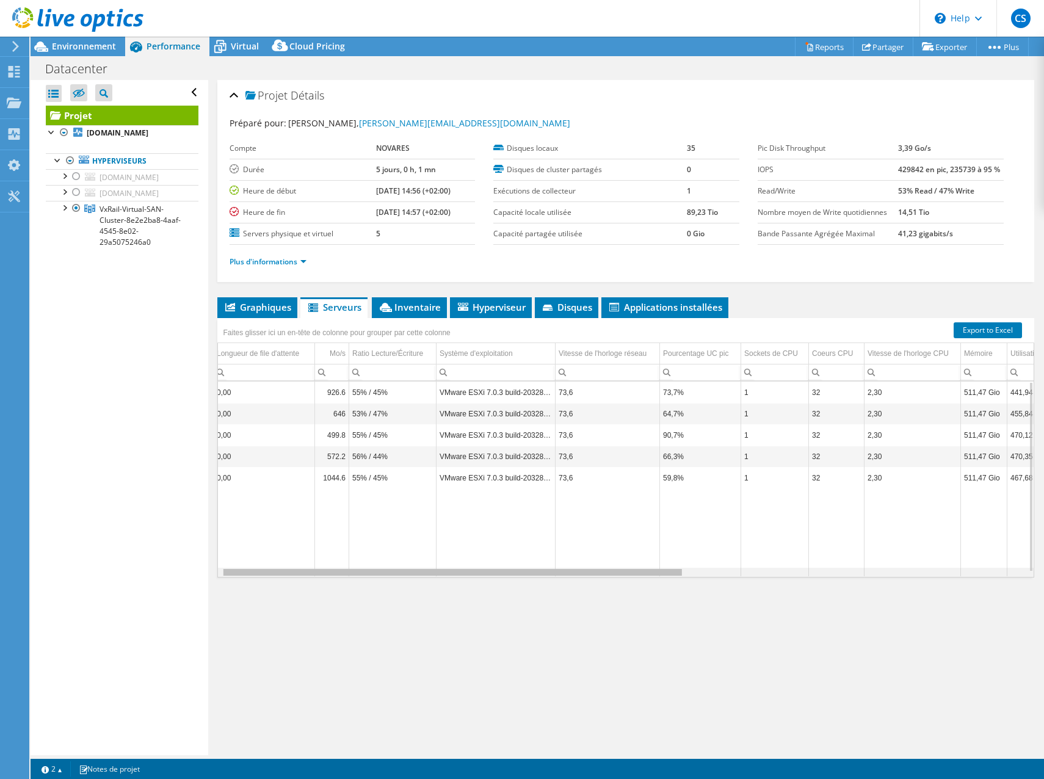
scroll to position [0, 0]
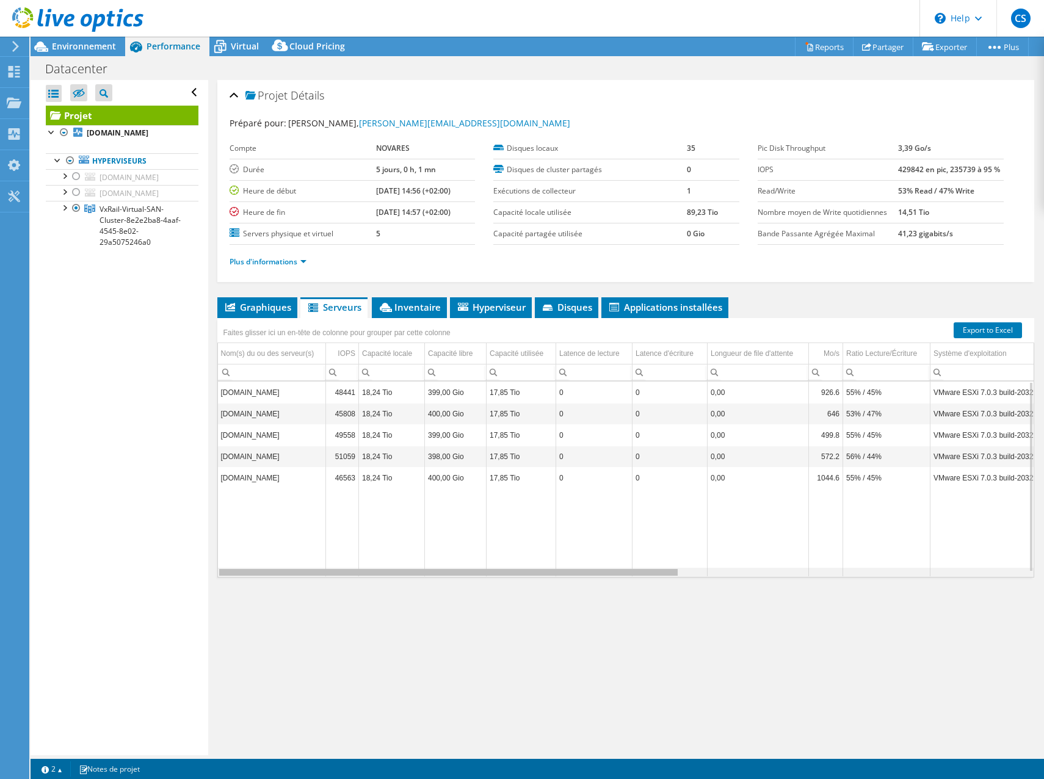
drag, startPoint x: 390, startPoint y: 575, endPoint x: 258, endPoint y: 479, distance: 163.9
click at [223, 550] on body "CS Utilisateur final Clement Sellam clement.sellam@sys1.fr SYS1 My Profile Log …" at bounding box center [522, 389] width 1044 height 779
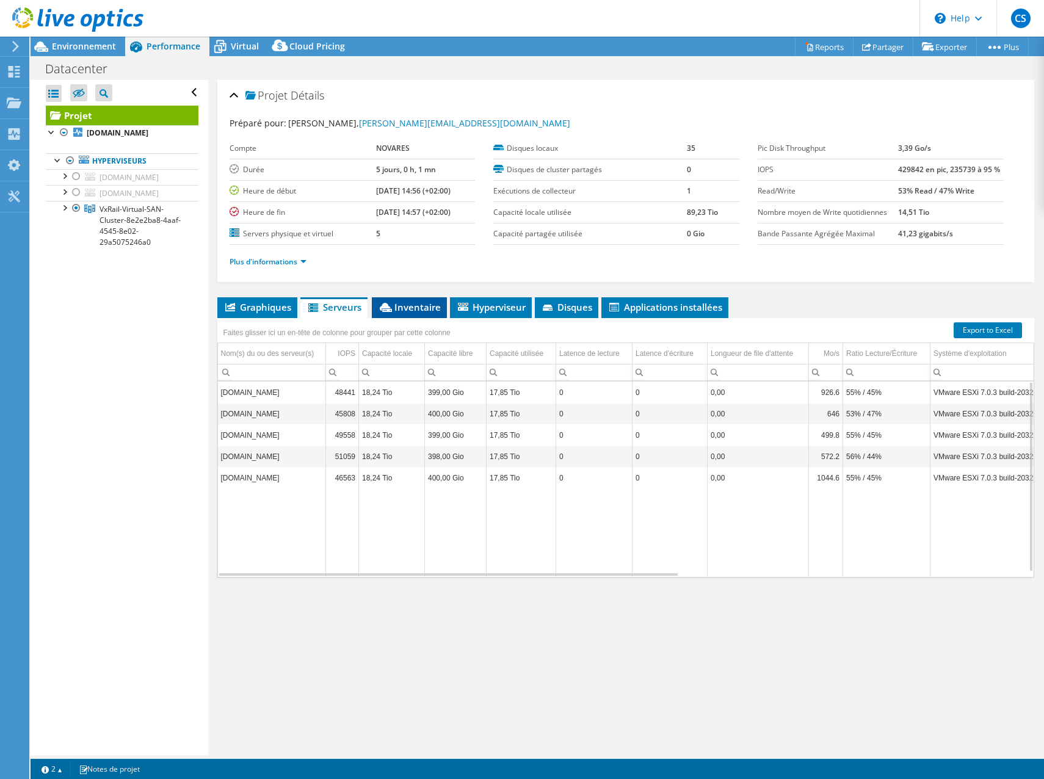
click at [404, 309] on span "Inventaire" at bounding box center [409, 307] width 63 height 12
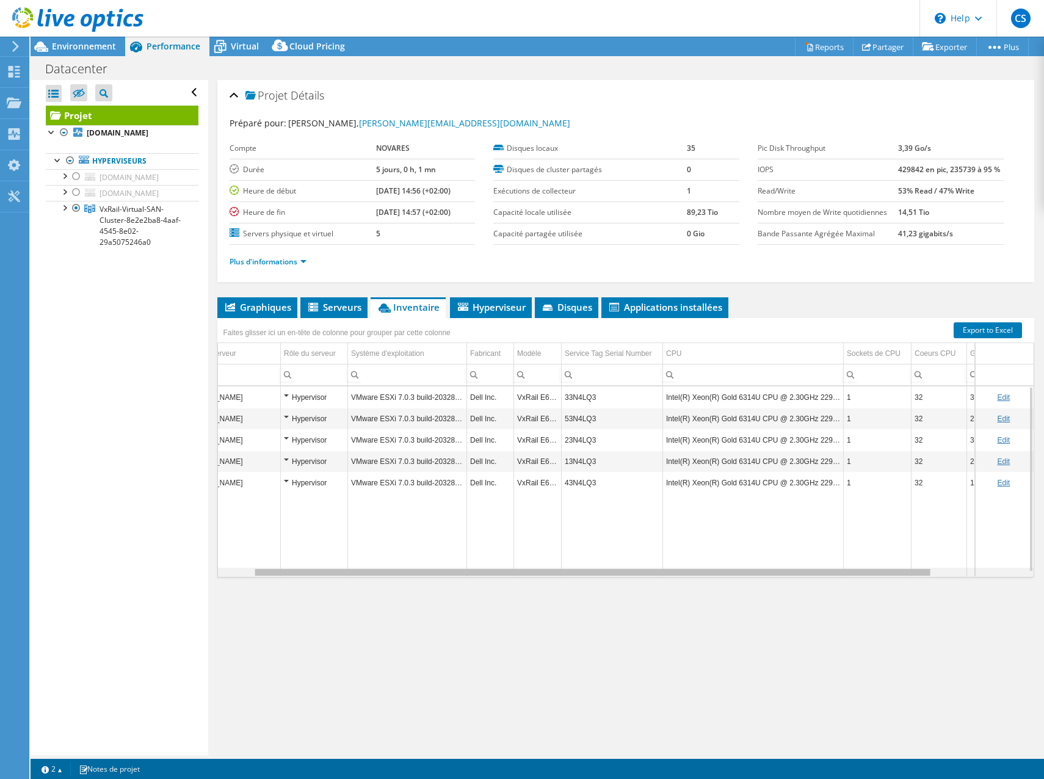
scroll to position [0, 59]
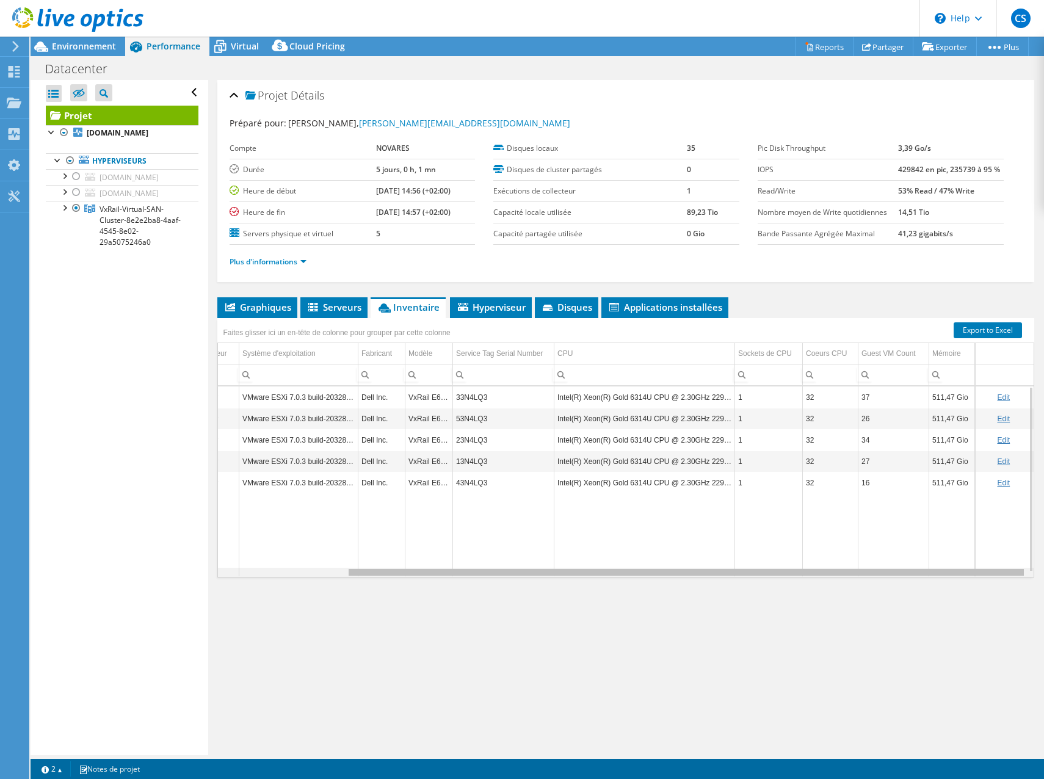
drag, startPoint x: 690, startPoint y: 576, endPoint x: 857, endPoint y: 565, distance: 167.1
click at [857, 565] on body "CS Utilisateur final Clement Sellam clement.sellam@sys1.fr SYS1 My Profile Log …" at bounding box center [522, 389] width 1044 height 779
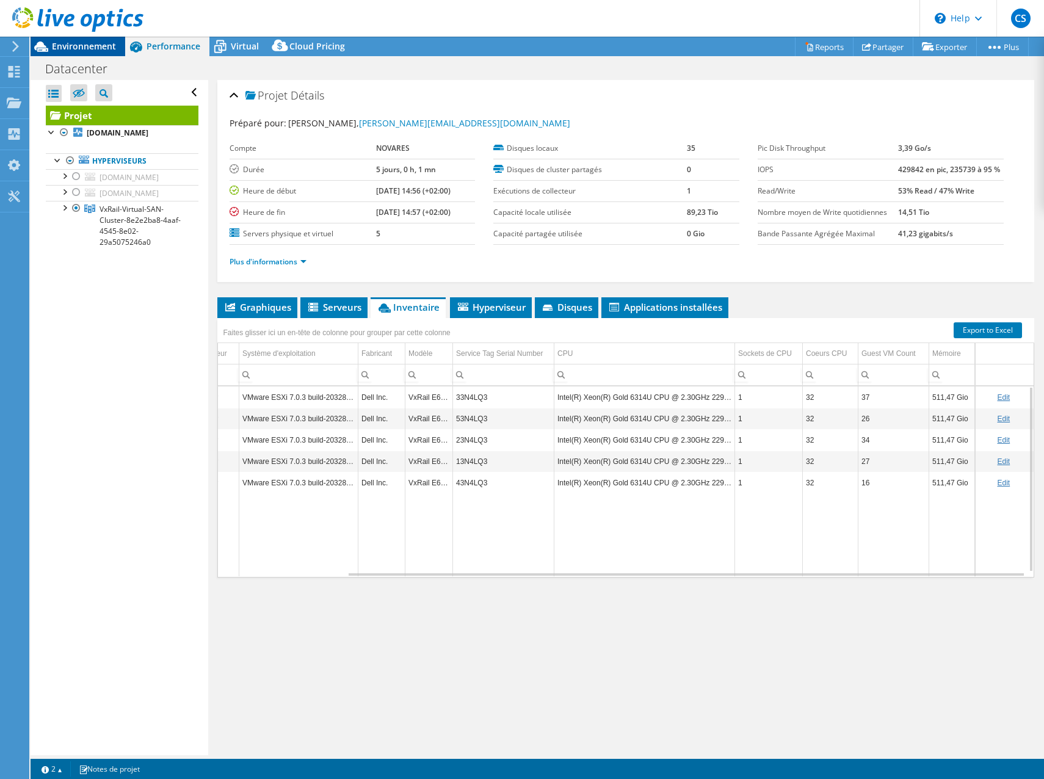
click at [96, 42] on span "Environnement" at bounding box center [84, 46] width 64 height 12
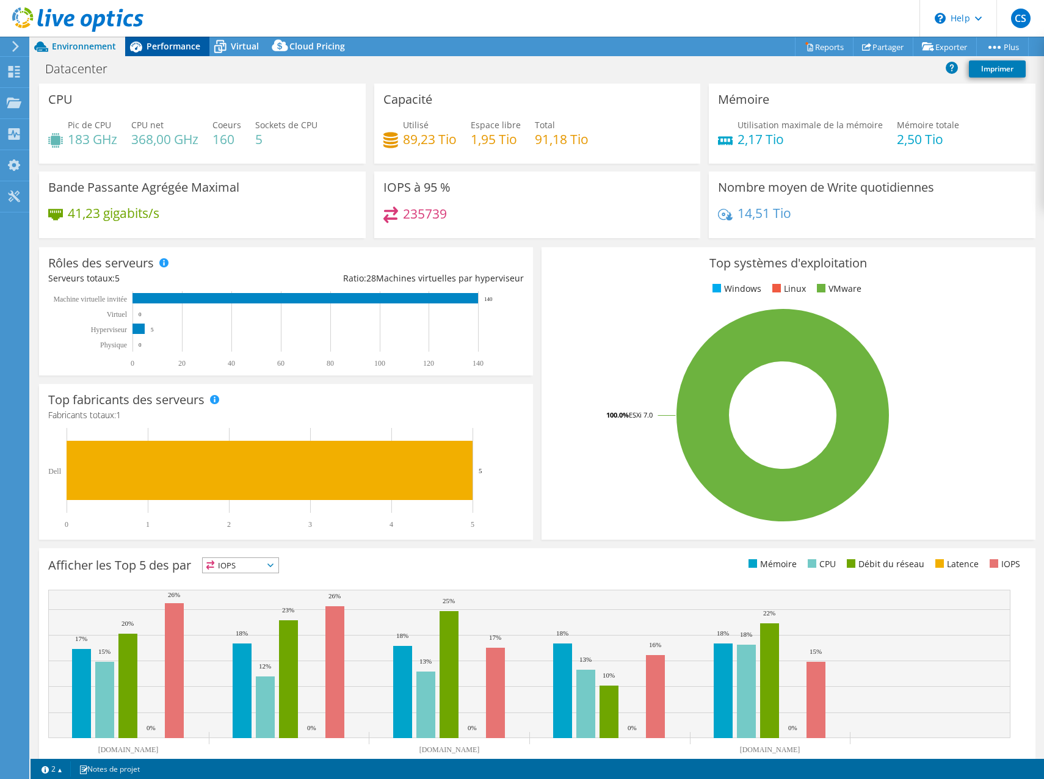
click at [175, 45] on span "Performance" at bounding box center [174, 46] width 54 height 12
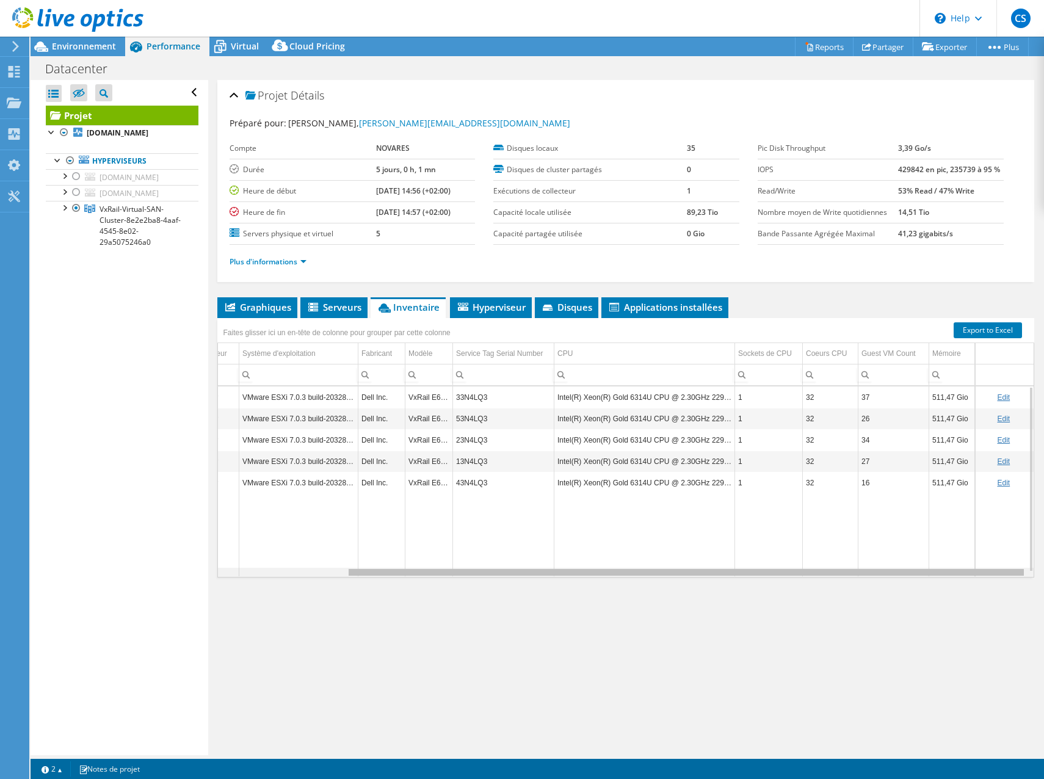
drag, startPoint x: 571, startPoint y: 575, endPoint x: 581, endPoint y: 575, distance: 10.4
click at [581, 575] on body "CS Utilisateur final Clement Sellam clement.sellam@sys1.fr SYS1 My Profile Log …" at bounding box center [522, 389] width 1044 height 779
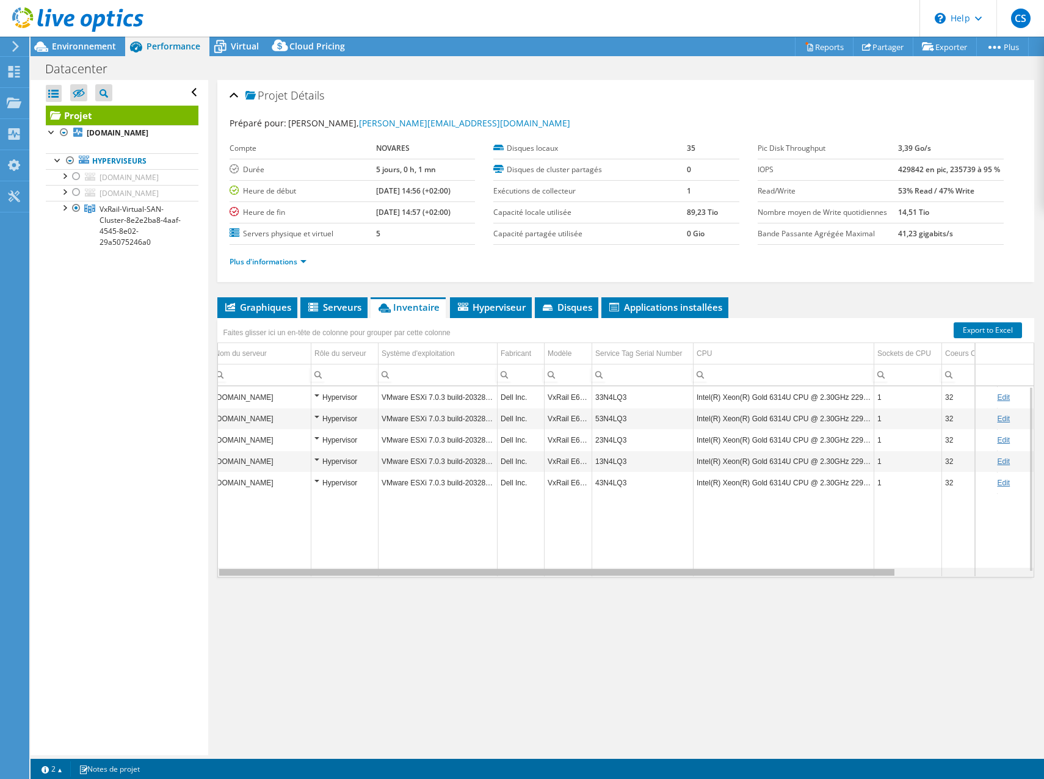
scroll to position [0, 0]
drag, startPoint x: 576, startPoint y: 575, endPoint x: 417, endPoint y: 582, distance: 159.0
click at [475, 577] on body "CS Utilisateur final Clement Sellam clement.sellam@sys1.fr SYS1 My Profile Log …" at bounding box center [522, 389] width 1044 height 779
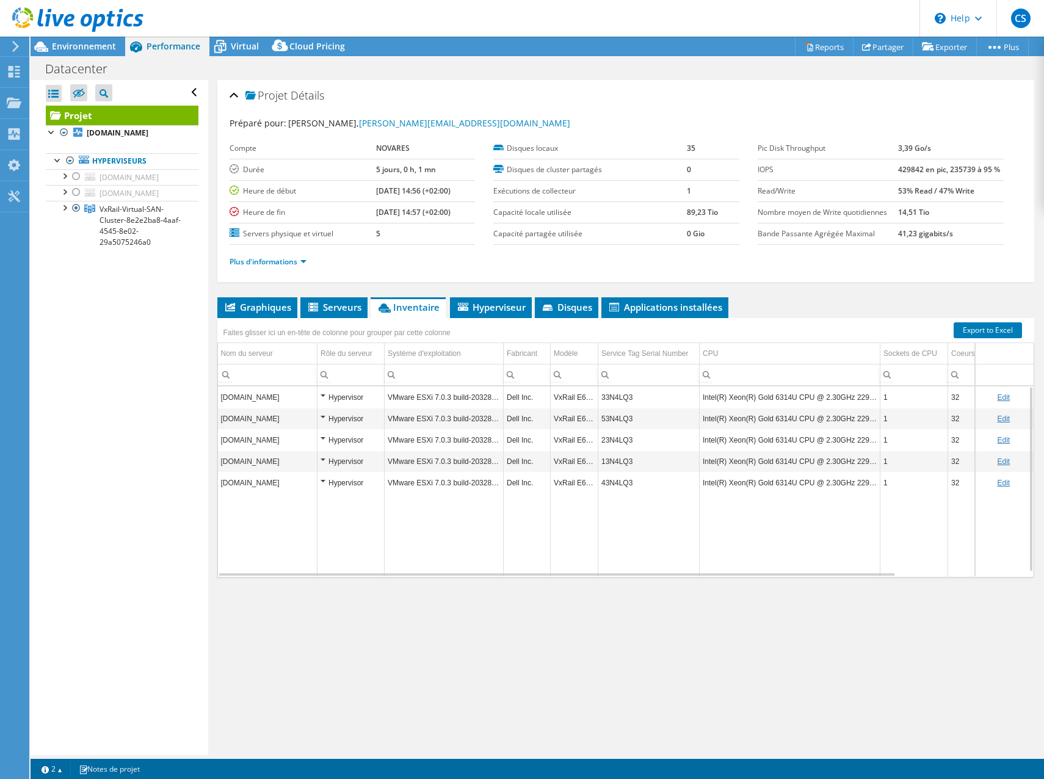
click at [575, 663] on div "Projet Détails Préparé pour: Jeremy ETTER, jetter@novaresteam.com Compte NOVARE…" at bounding box center [626, 417] width 836 height 675
click at [259, 317] on li "Graphiques" at bounding box center [257, 307] width 80 height 21
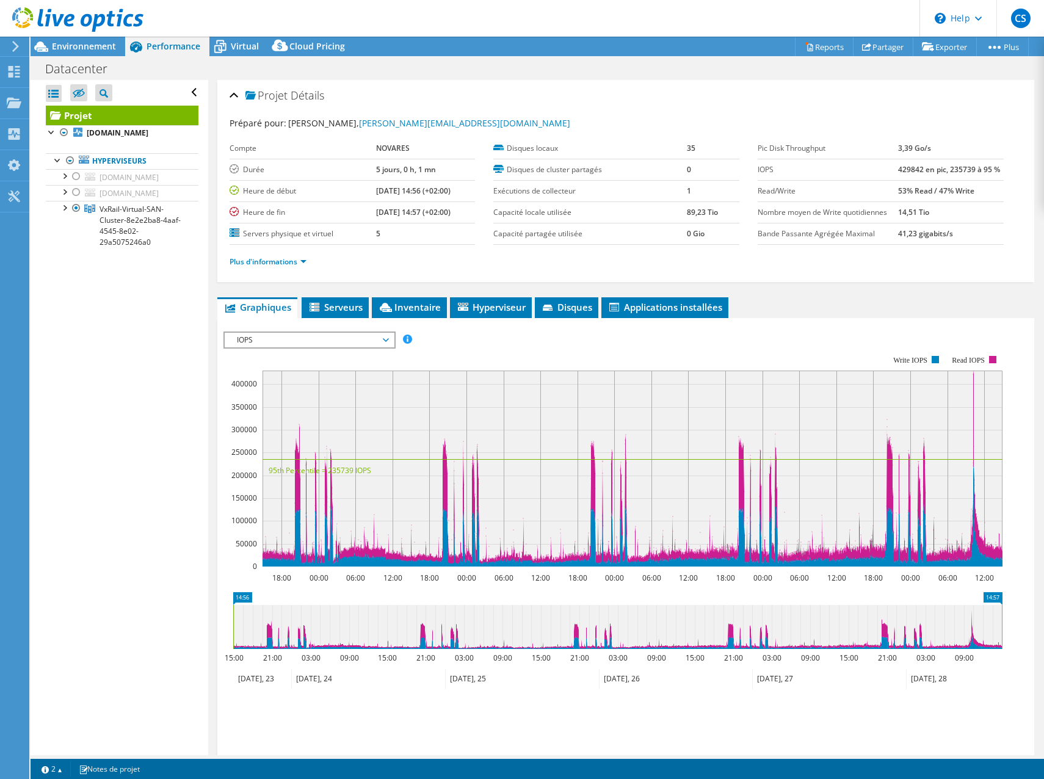
click at [277, 343] on span "IOPS" at bounding box center [309, 340] width 157 height 15
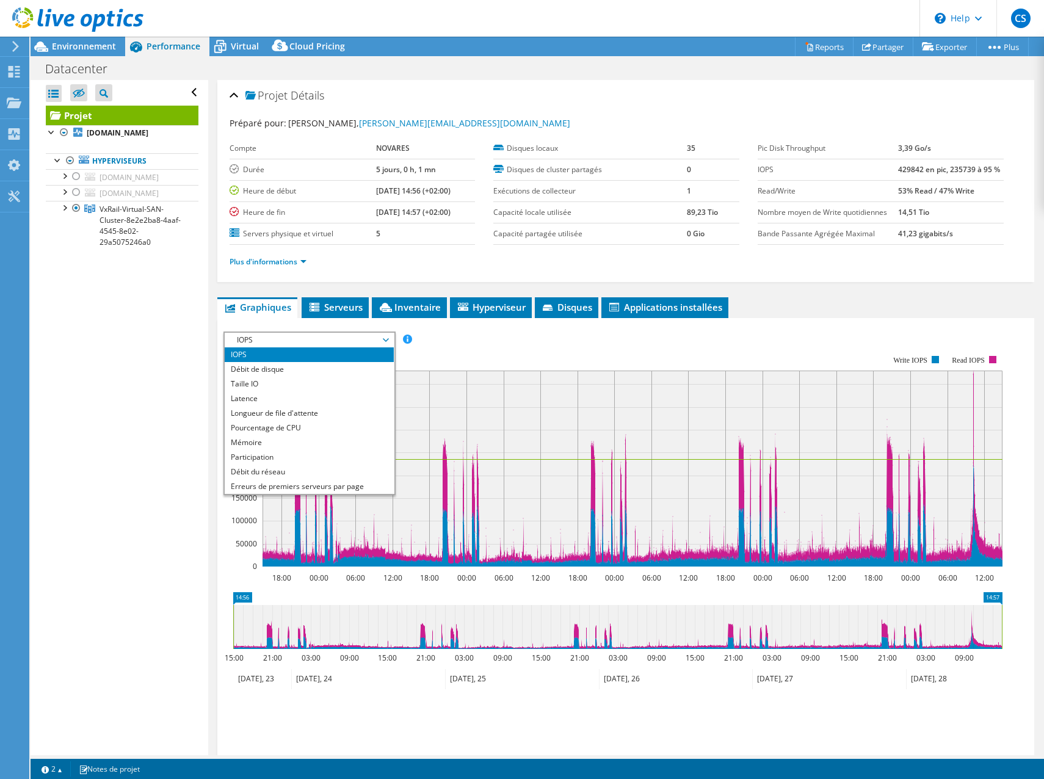
click at [277, 343] on span "IOPS" at bounding box center [309, 340] width 157 height 15
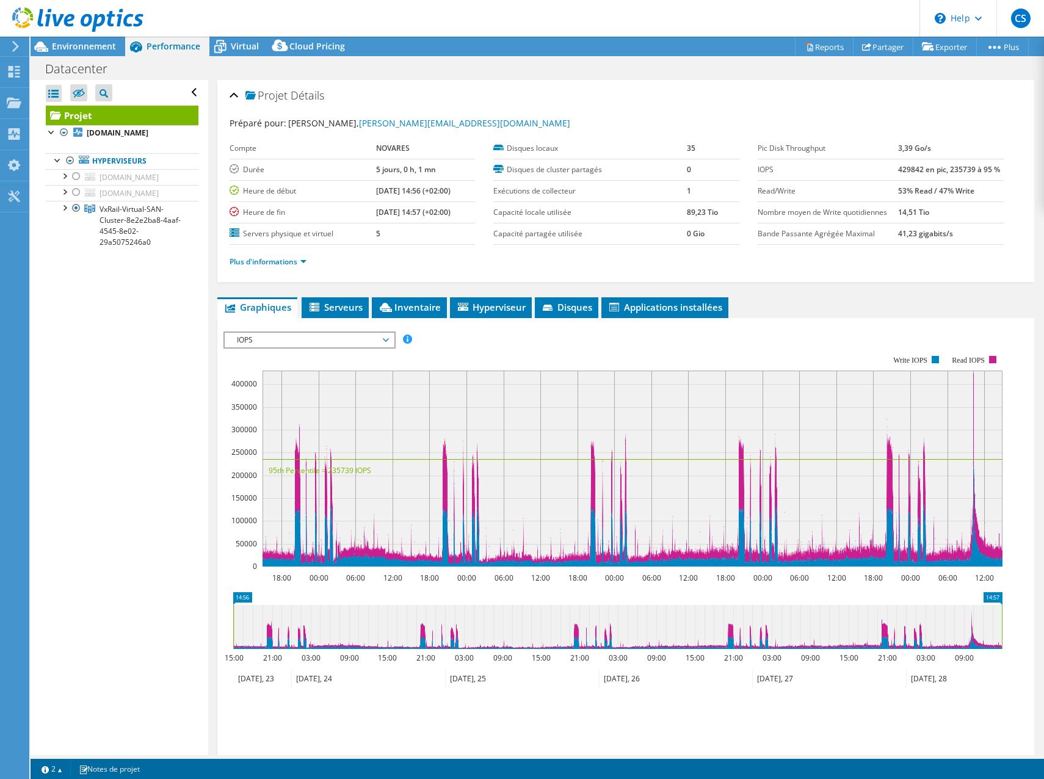
click at [333, 338] on span "IOPS" at bounding box center [309, 340] width 157 height 15
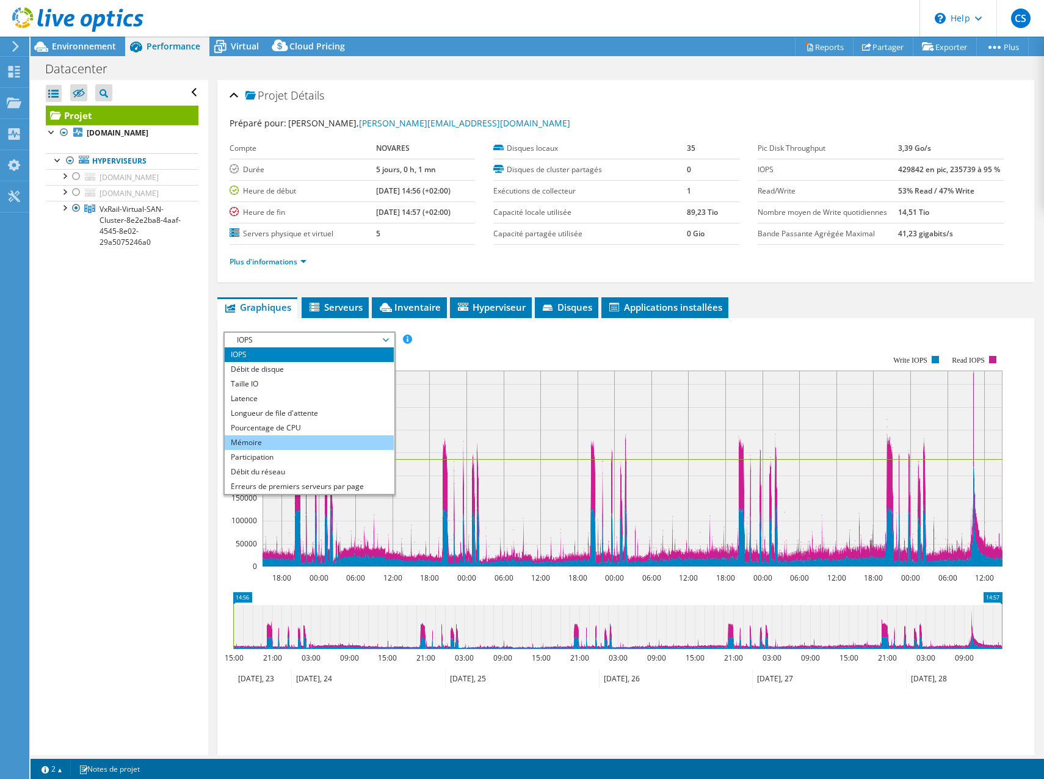
click at [266, 439] on li "Mémoire" at bounding box center [309, 442] width 169 height 15
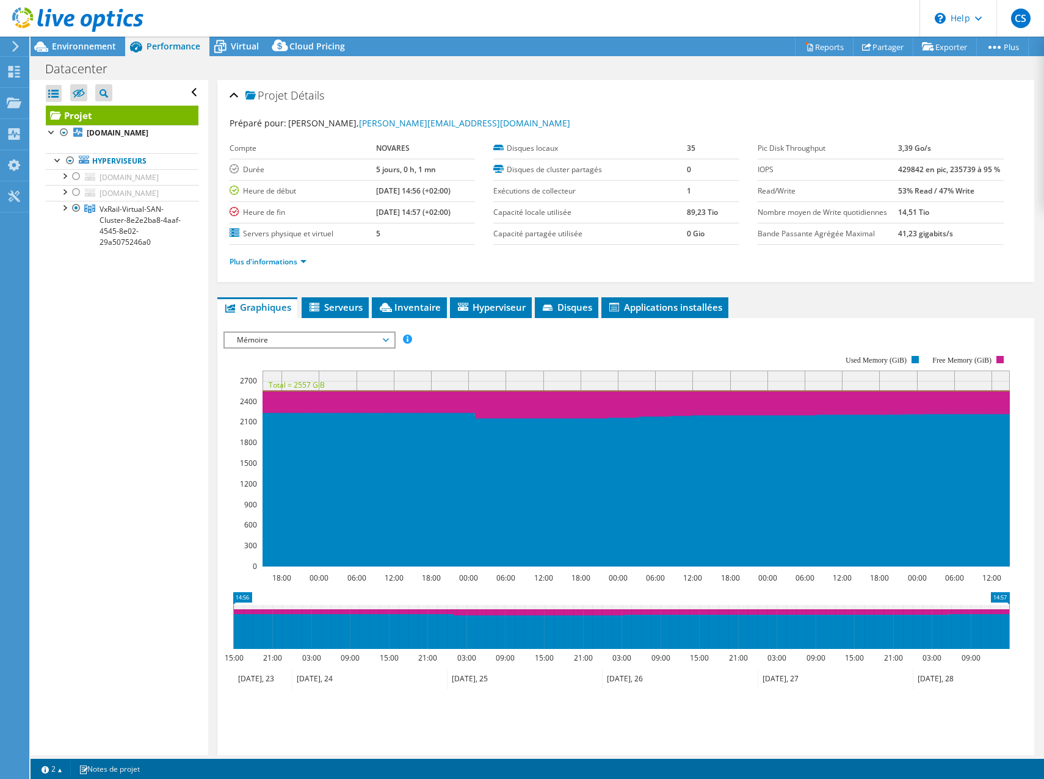
click at [299, 337] on span "Mémoire" at bounding box center [309, 340] width 157 height 15
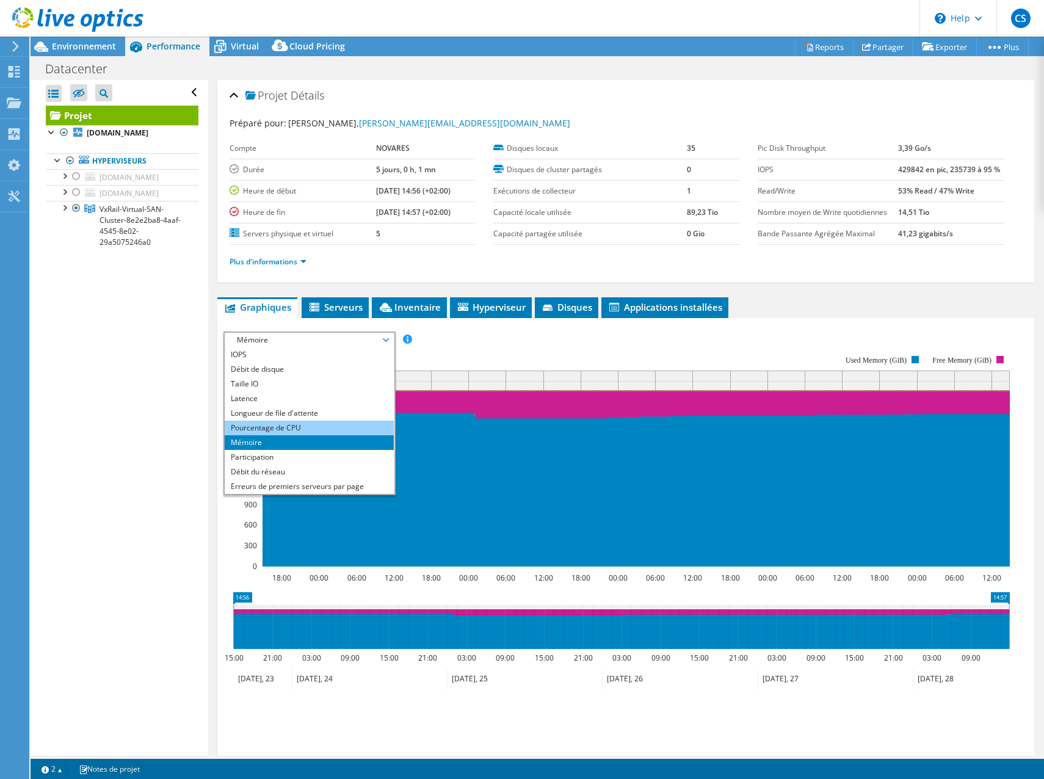
click at [268, 431] on li "Pourcentage de CPU" at bounding box center [309, 428] width 169 height 15
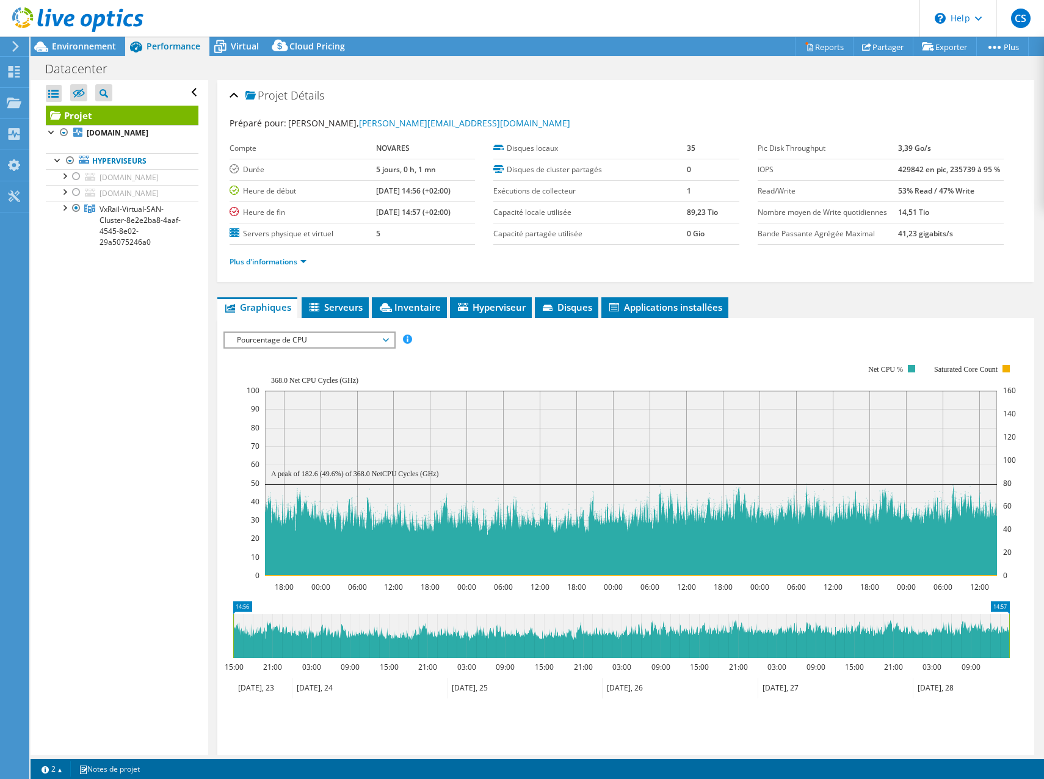
click at [475, 351] on rect at bounding box center [632, 470] width 770 height 244
click at [269, 351] on rect at bounding box center [632, 470] width 770 height 244
click at [277, 340] on span "Pourcentage de CPU" at bounding box center [309, 340] width 157 height 15
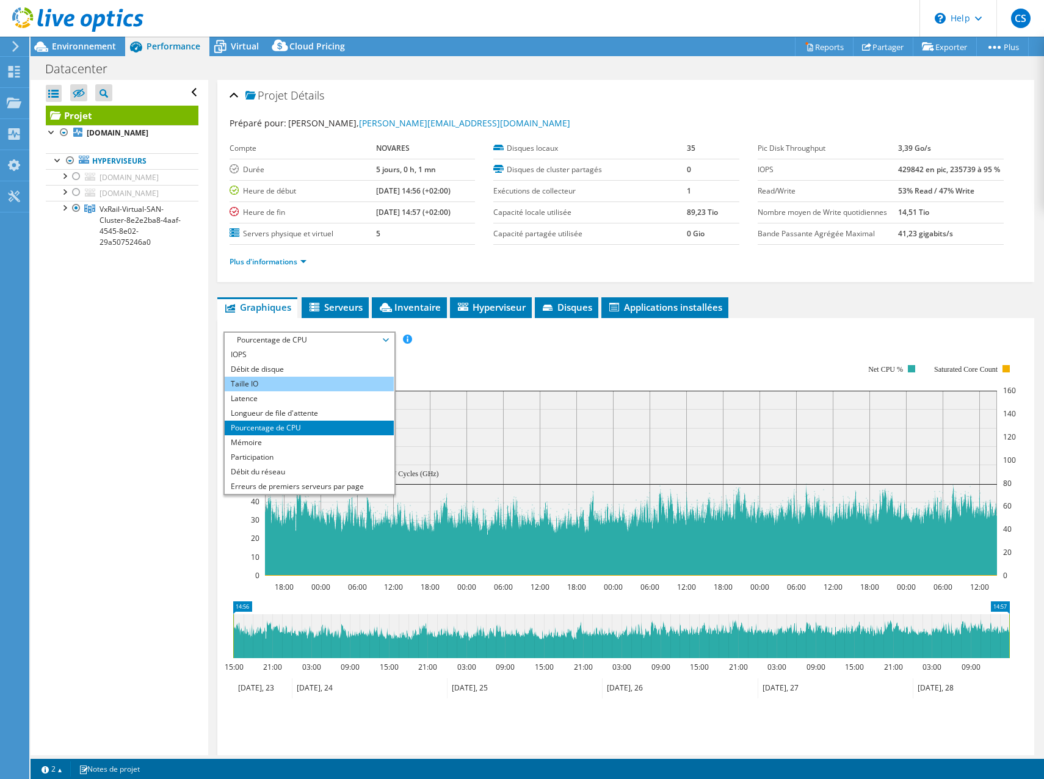
click at [274, 379] on li "Taille IO" at bounding box center [309, 384] width 169 height 15
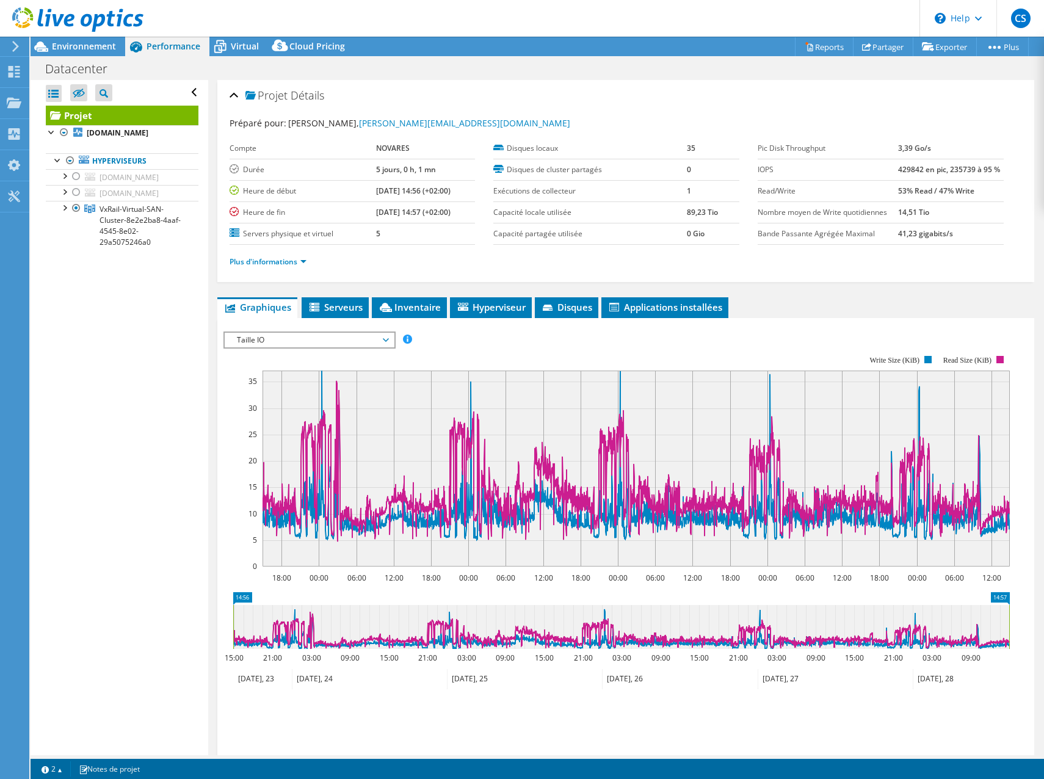
click at [305, 344] on span "Taille IO" at bounding box center [309, 340] width 157 height 15
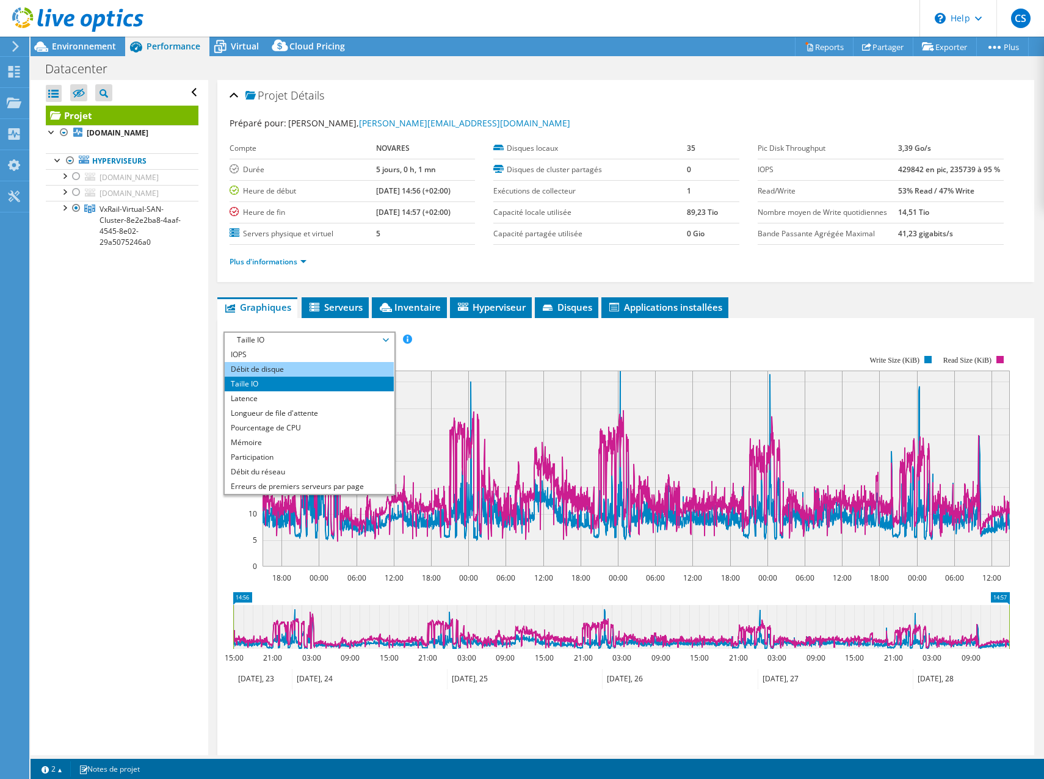
click at [286, 374] on li "Débit de disque" at bounding box center [309, 369] width 169 height 15
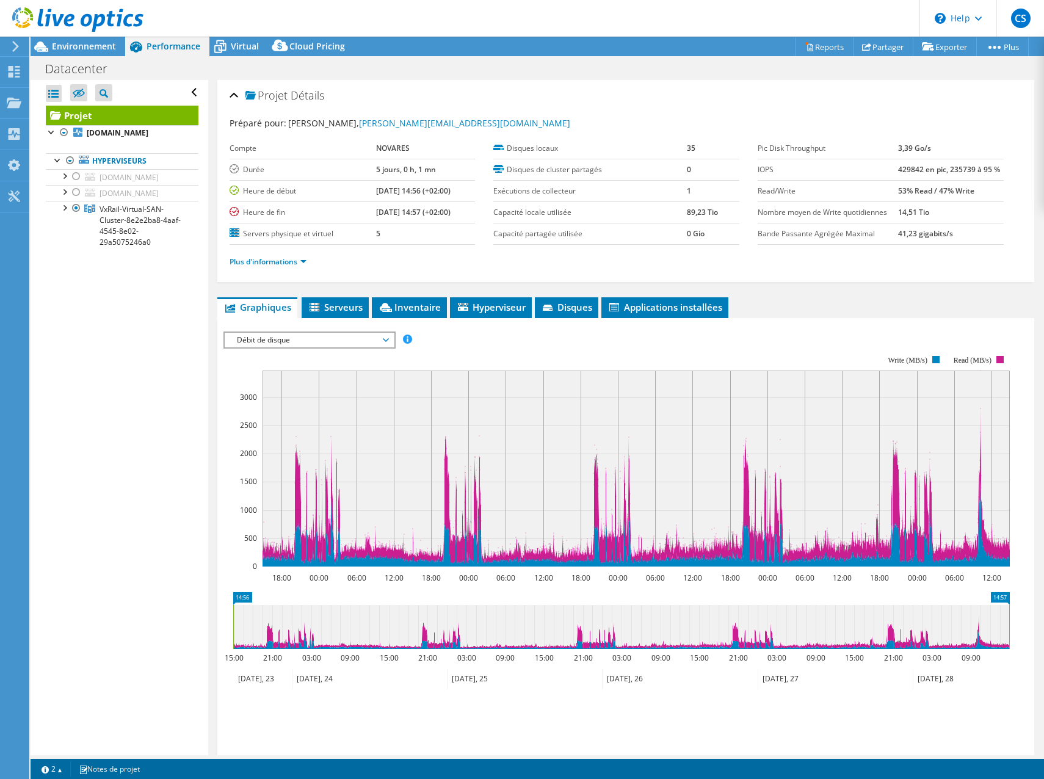
click at [291, 334] on span "Débit de disque" at bounding box center [309, 340] width 157 height 15
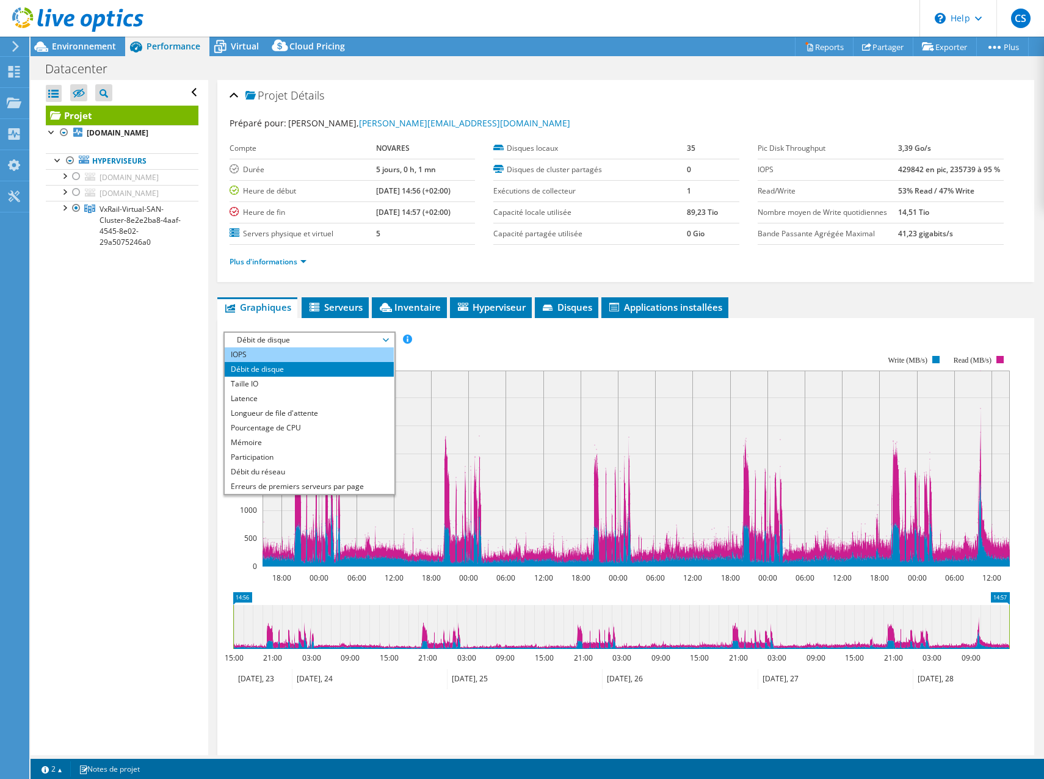
click at [288, 359] on li "IOPS" at bounding box center [309, 355] width 169 height 15
